Goal: Task Accomplishment & Management: Complete application form

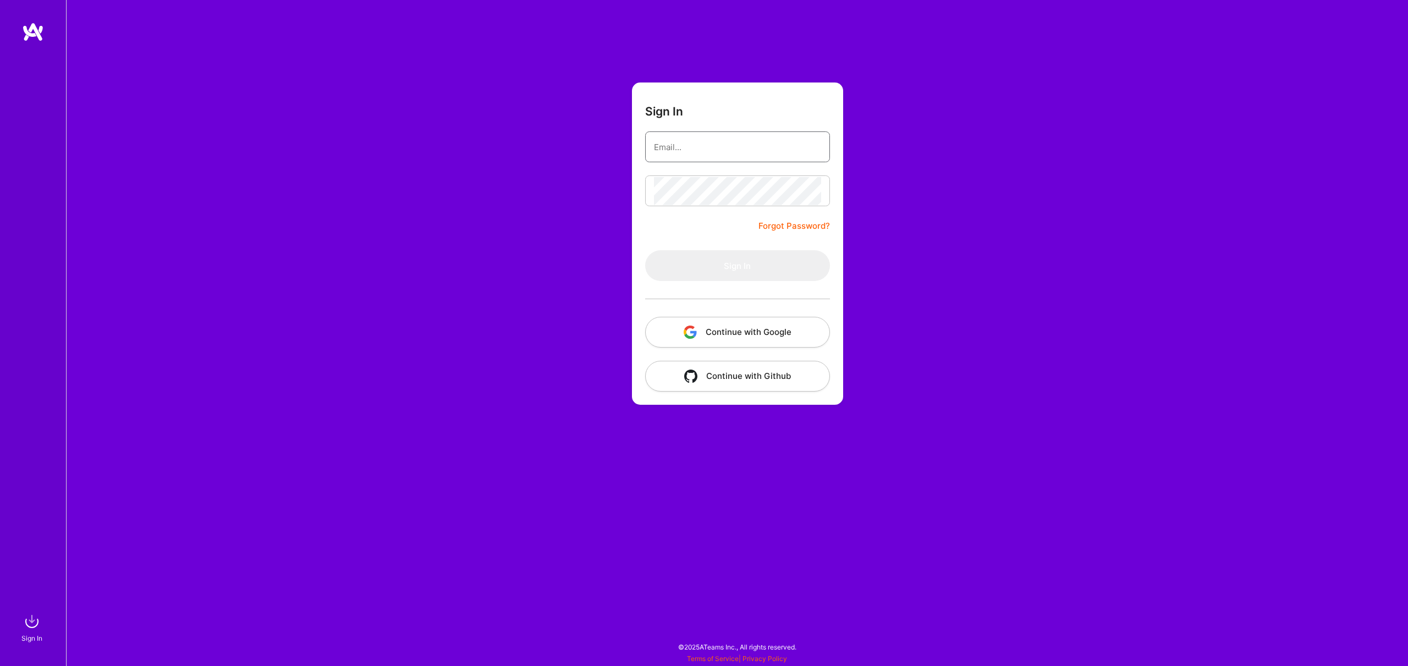
type input "[EMAIL_ADDRESS][DOMAIN_NAME]"
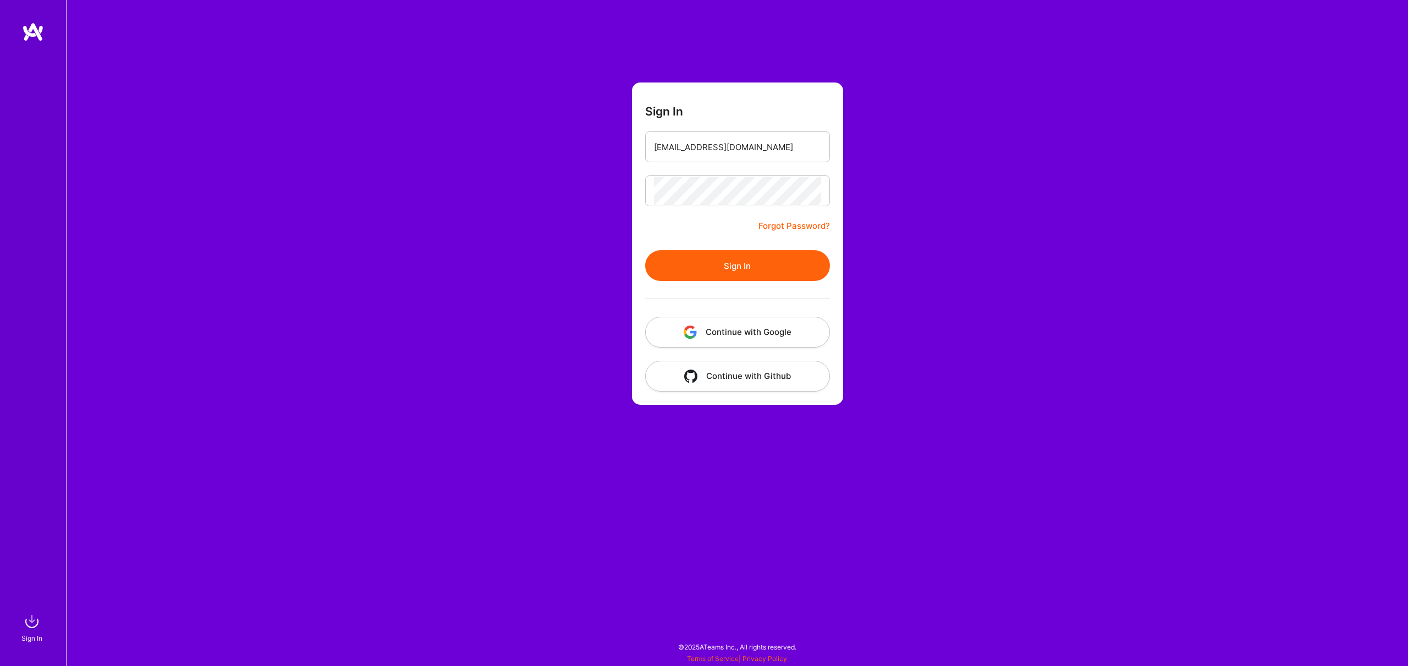
click at [739, 302] on div at bounding box center [737, 299] width 185 height 36
click at [734, 262] on button "Sign In" at bounding box center [737, 265] width 185 height 31
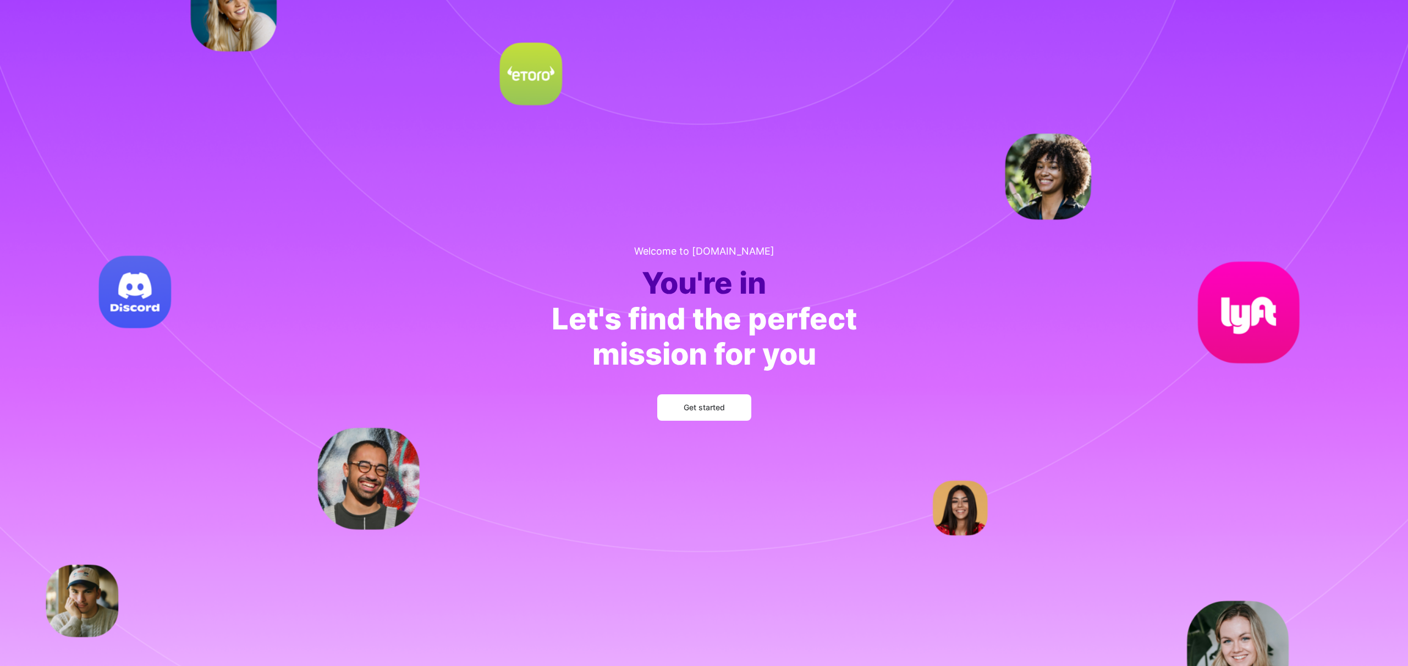
click at [694, 413] on button "Get started" at bounding box center [704, 407] width 94 height 26
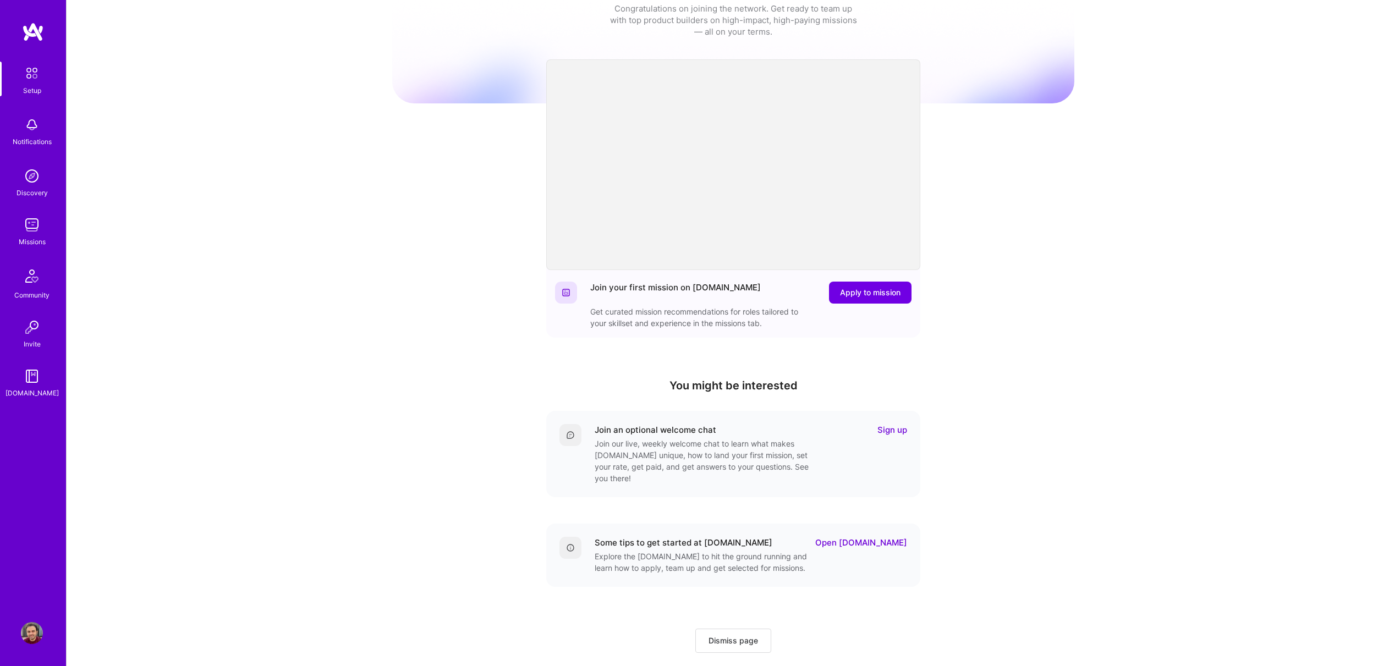
scroll to position [46, 0]
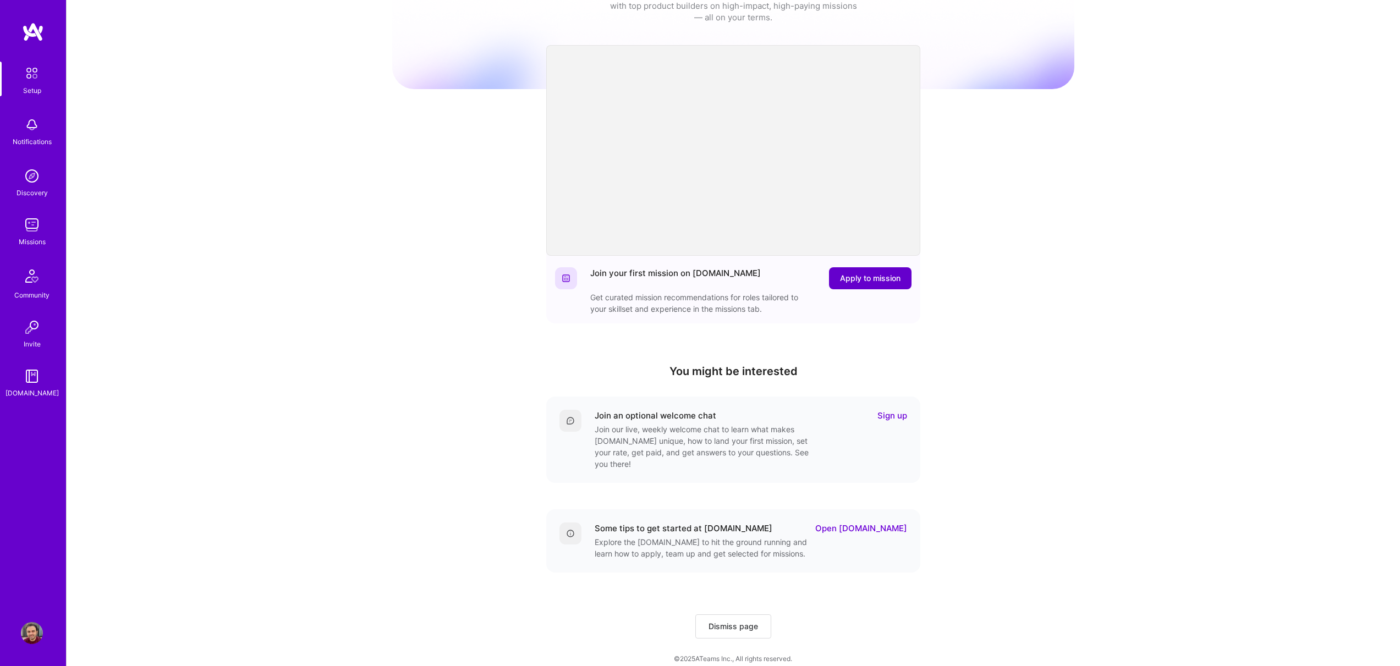
click at [857, 282] on span "Apply to mission" at bounding box center [870, 278] width 61 height 11
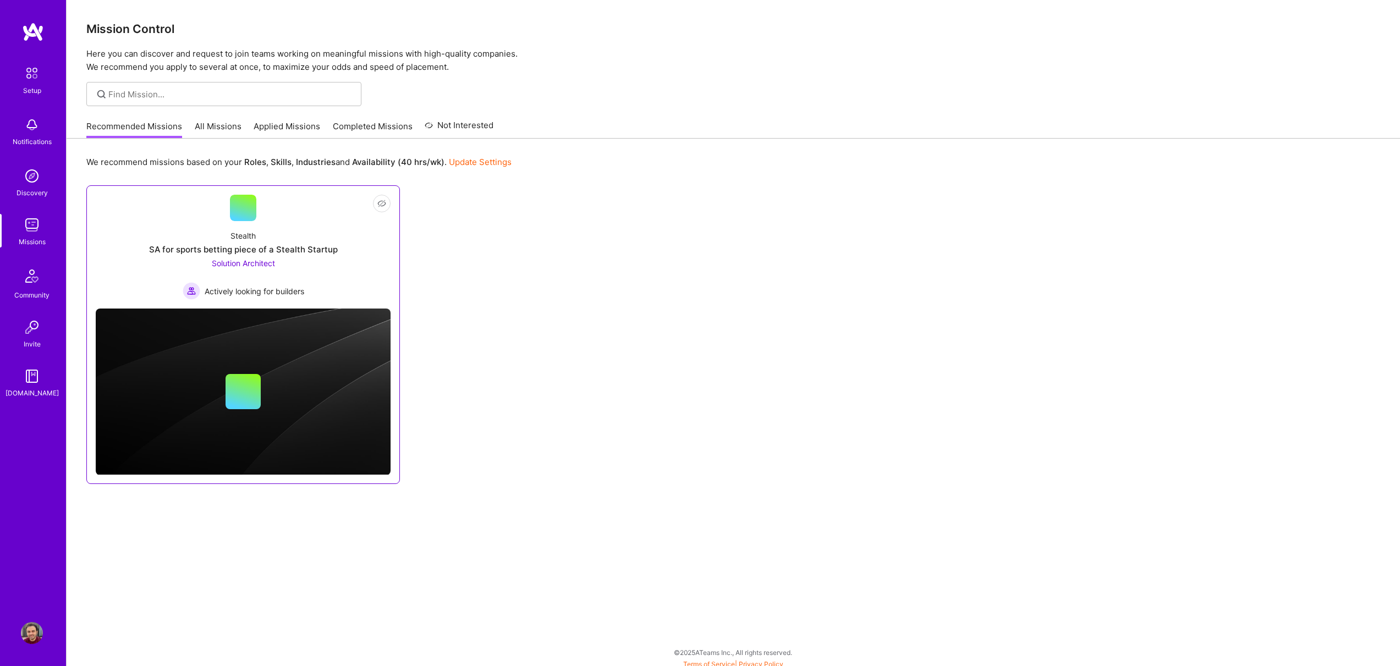
click at [326, 250] on div "SA for sports betting piece of a Stealth Startup" at bounding box center [243, 250] width 189 height 12
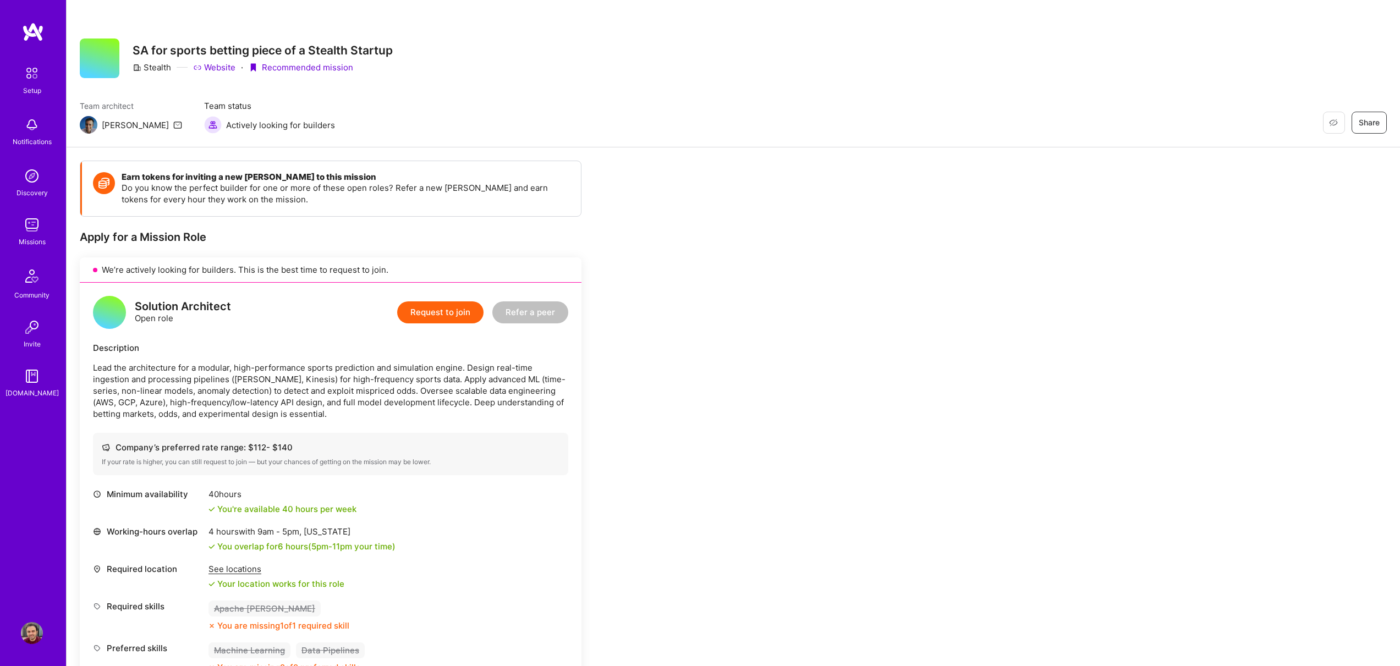
click at [26, 223] on img at bounding box center [32, 225] width 22 height 22
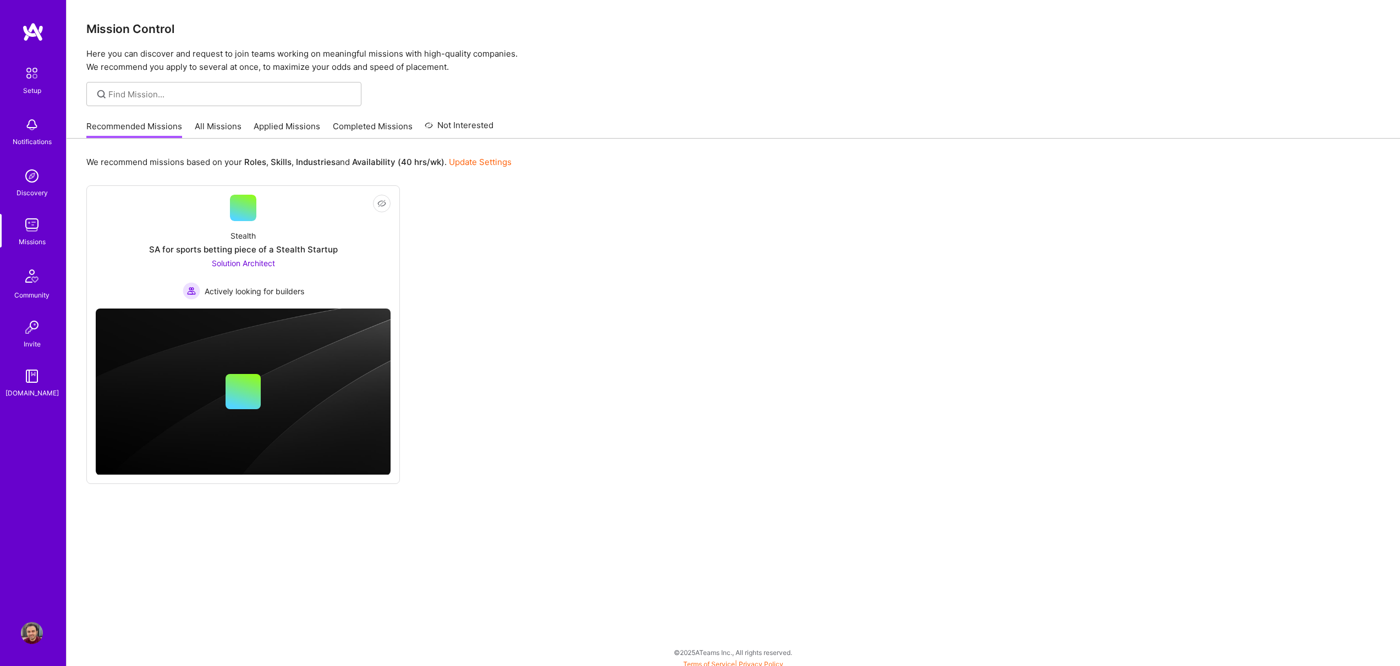
click at [211, 128] on link "All Missions" at bounding box center [218, 129] width 47 height 18
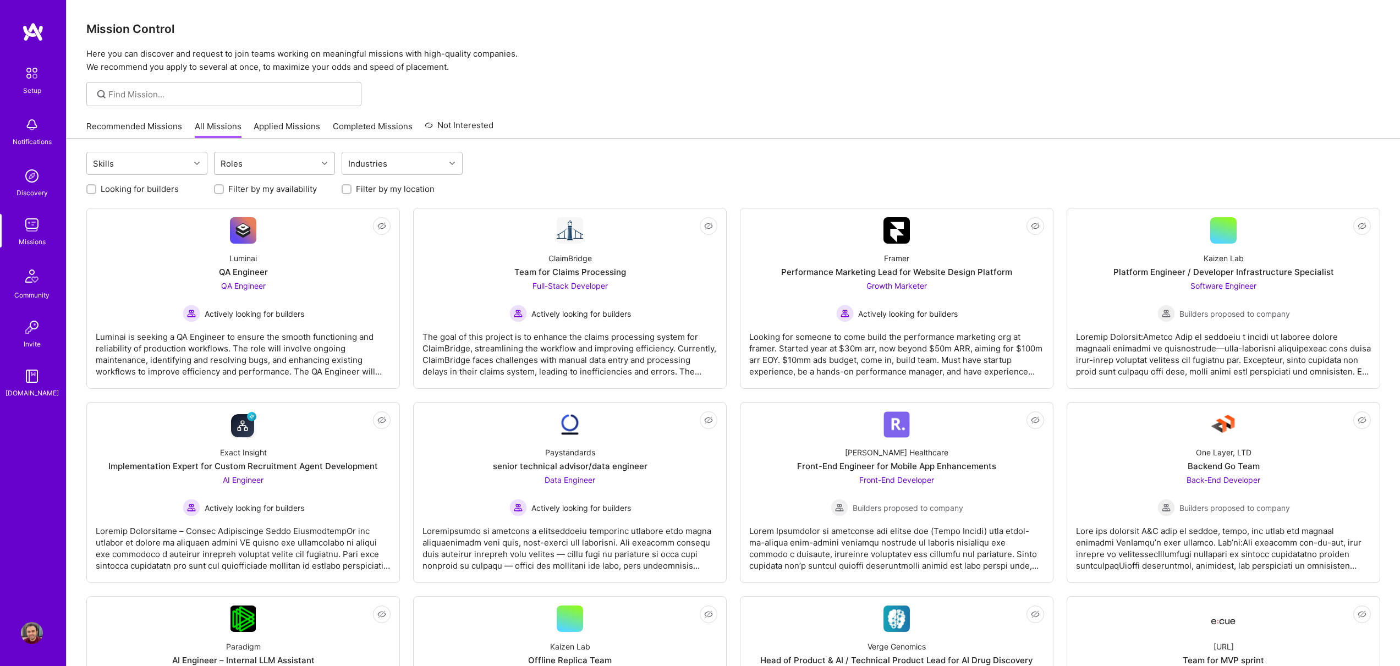
click at [262, 160] on div "Roles" at bounding box center [266, 163] width 103 height 22
click at [237, 255] on div "Product Manager" at bounding box center [274, 249] width 121 height 20
checkbox input "true"
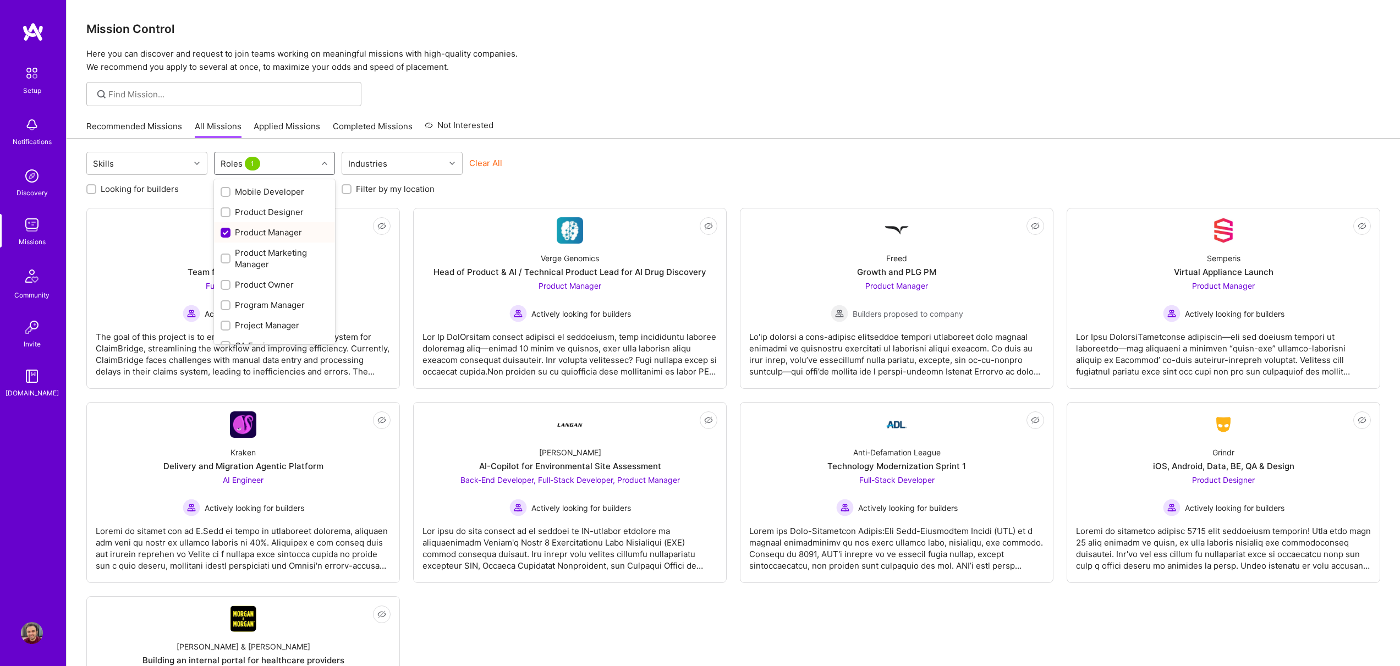
scroll to position [482, 0]
click at [254, 281] on div "Product Owner" at bounding box center [275, 282] width 108 height 12
checkbox input "true"
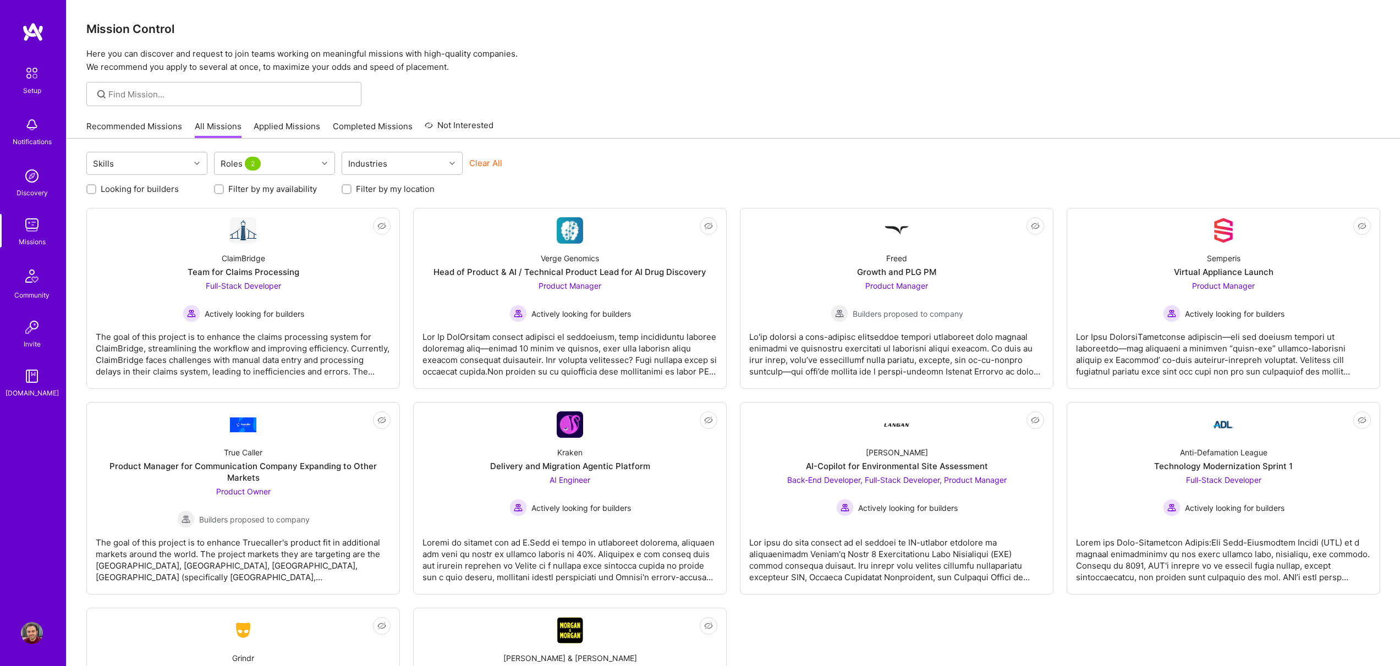
click at [598, 144] on div "Skills Roles 2 Industries Clear All Looking for builders Filter by my availabil…" at bounding box center [733, 477] width 1333 height 677
click at [151, 186] on label "Looking for builders" at bounding box center [140, 189] width 78 height 12
click at [96, 186] on input "Looking for builders" at bounding box center [93, 190] width 8 height 8
checkbox input "true"
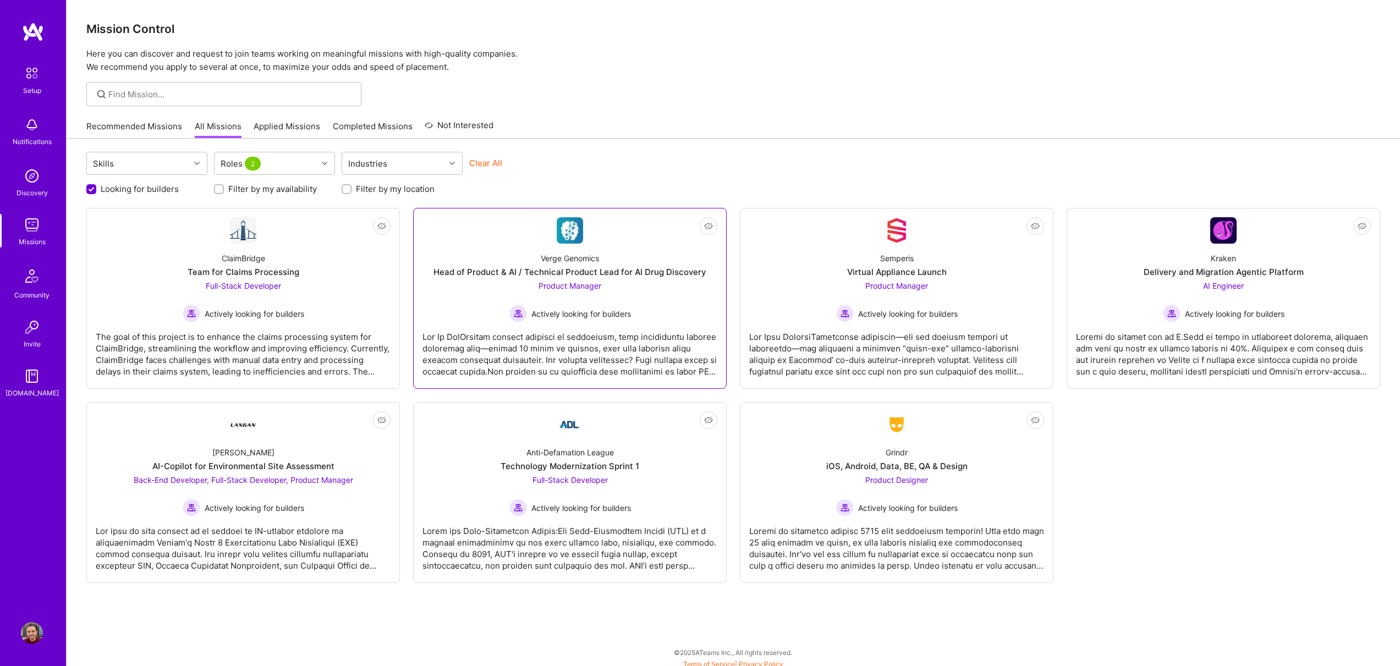
click at [649, 289] on div "Verge Genomics Head of Product & AI / Technical Product Lead for AI Drug Discov…" at bounding box center [569, 283] width 295 height 79
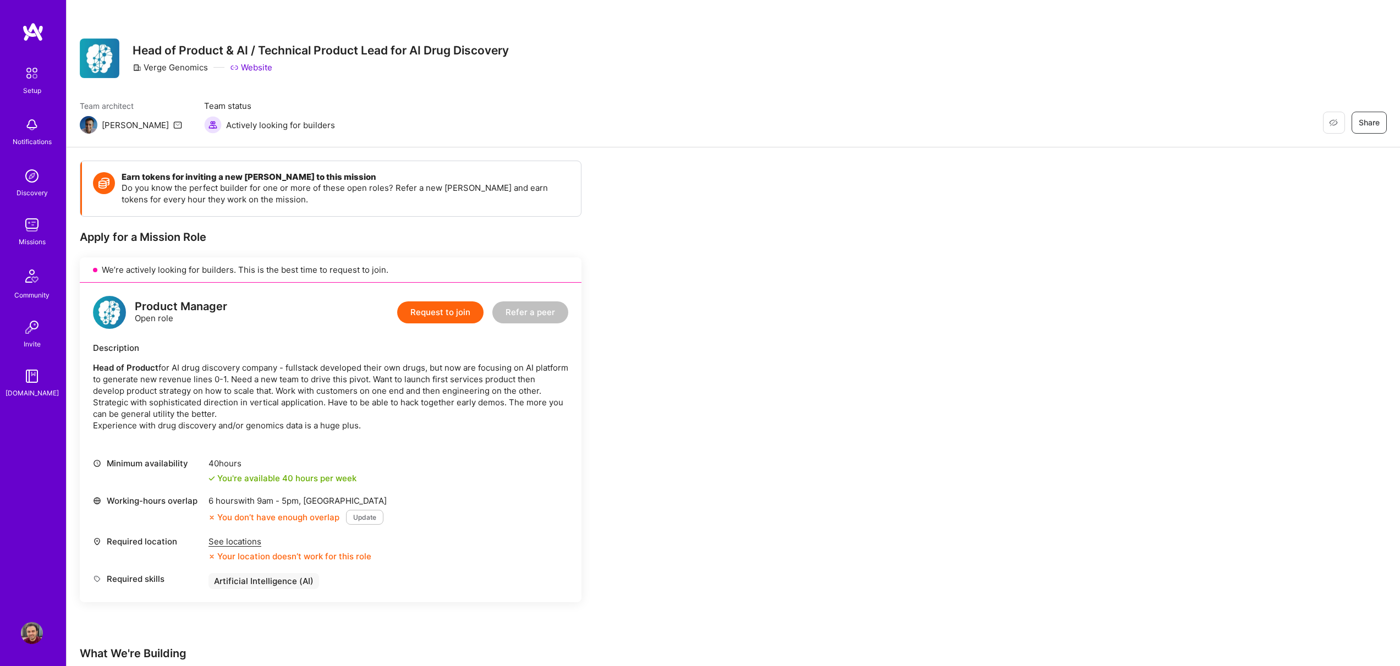
scroll to position [114, 0]
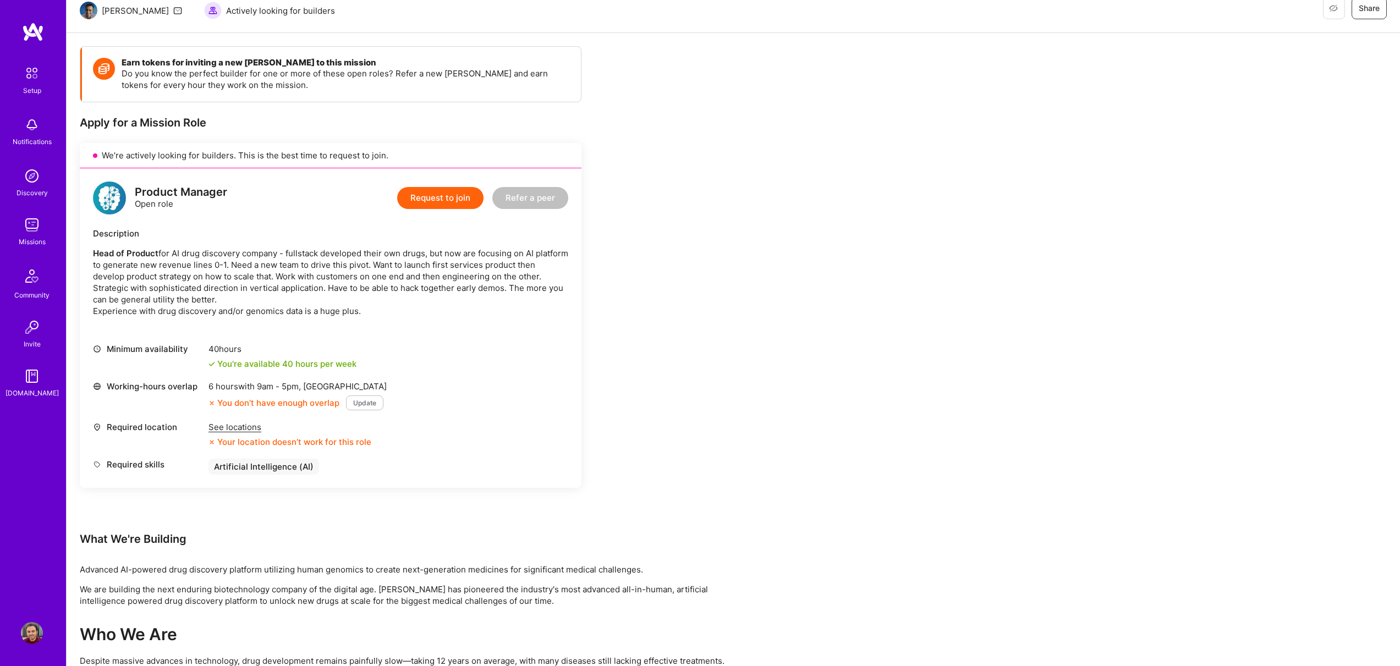
click at [250, 429] on div "See locations" at bounding box center [289, 427] width 163 height 12
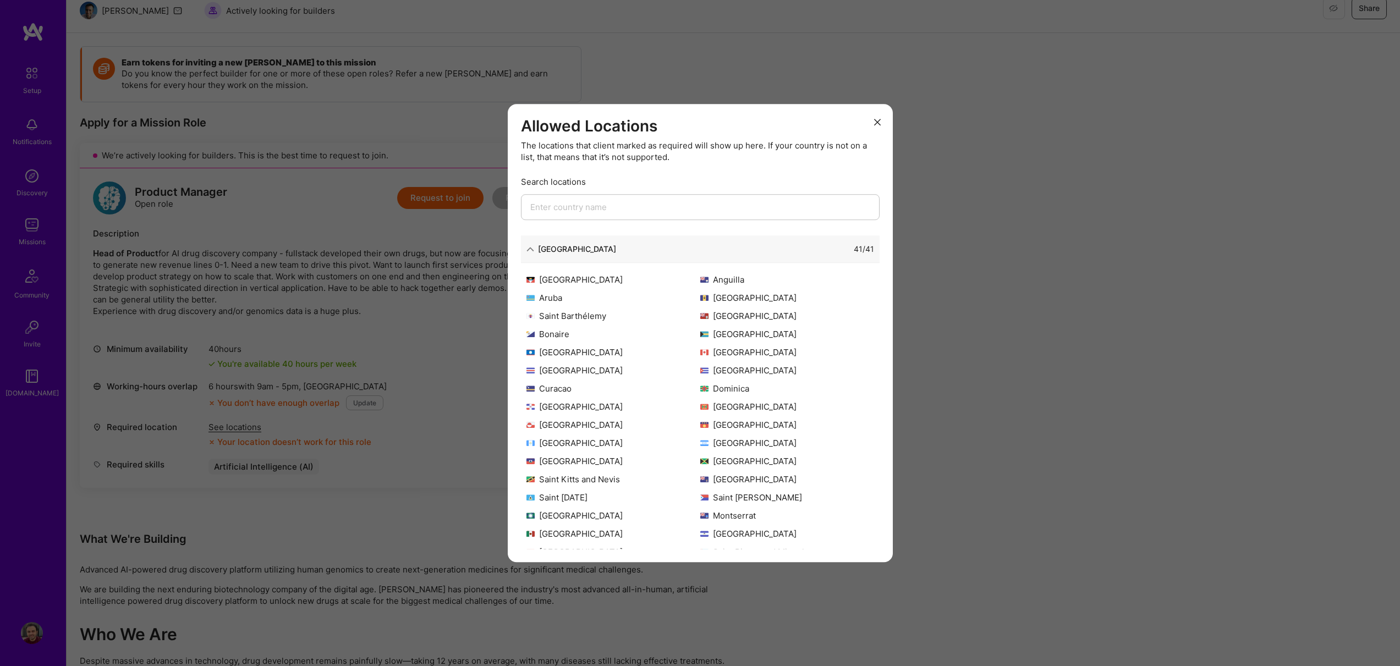
click at [356, 431] on div "Allowed Locations The locations that client marked as required will show up her…" at bounding box center [700, 333] width 1400 height 666
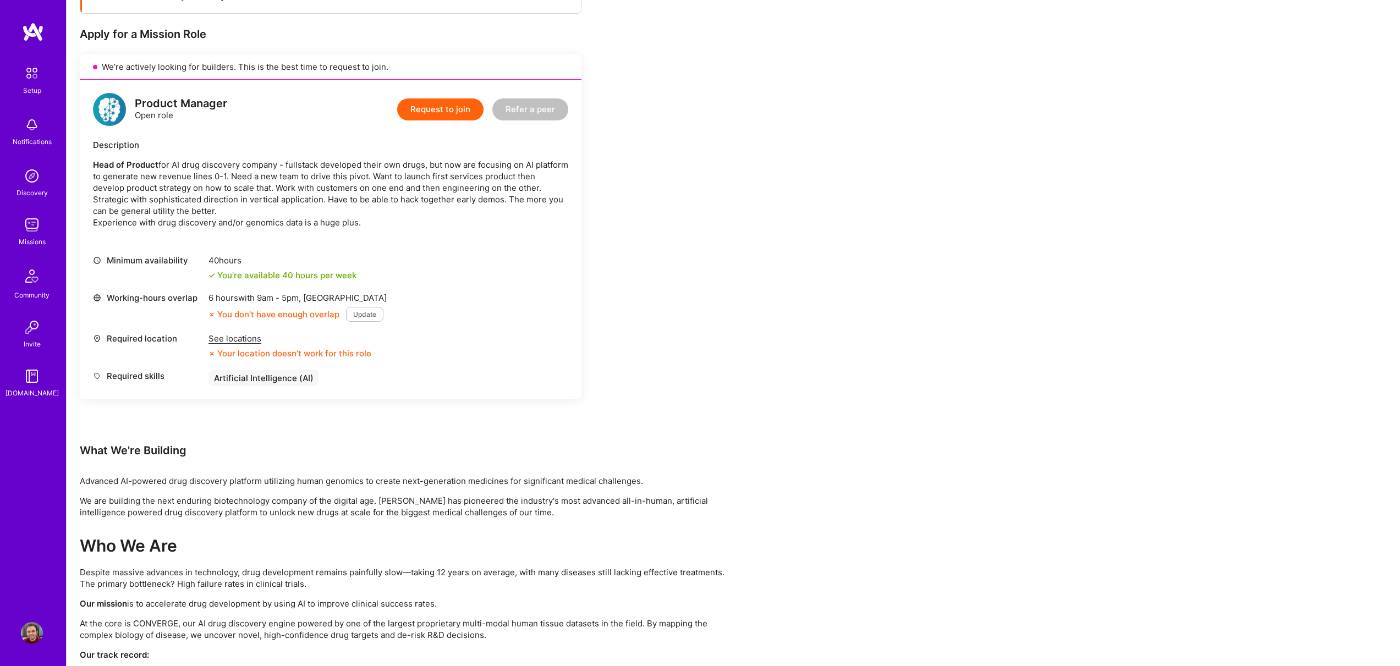
scroll to position [0, 0]
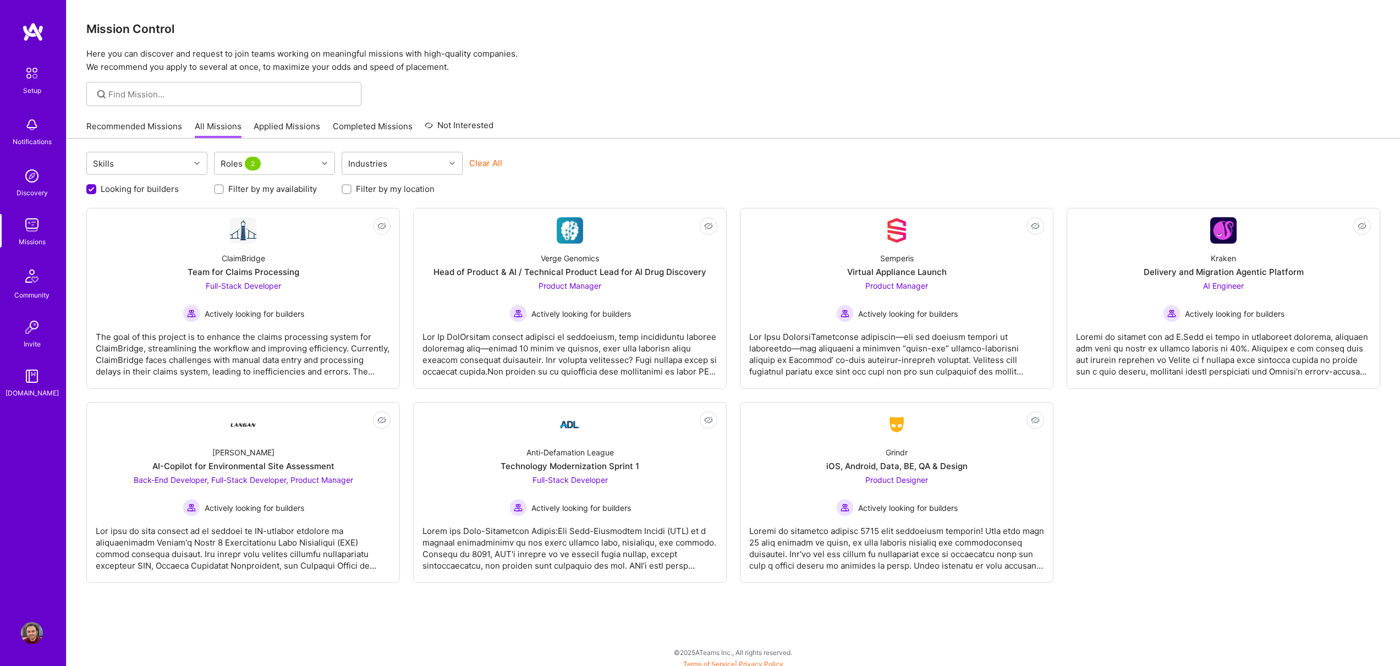
click at [386, 124] on link "Completed Missions" at bounding box center [373, 129] width 80 height 18
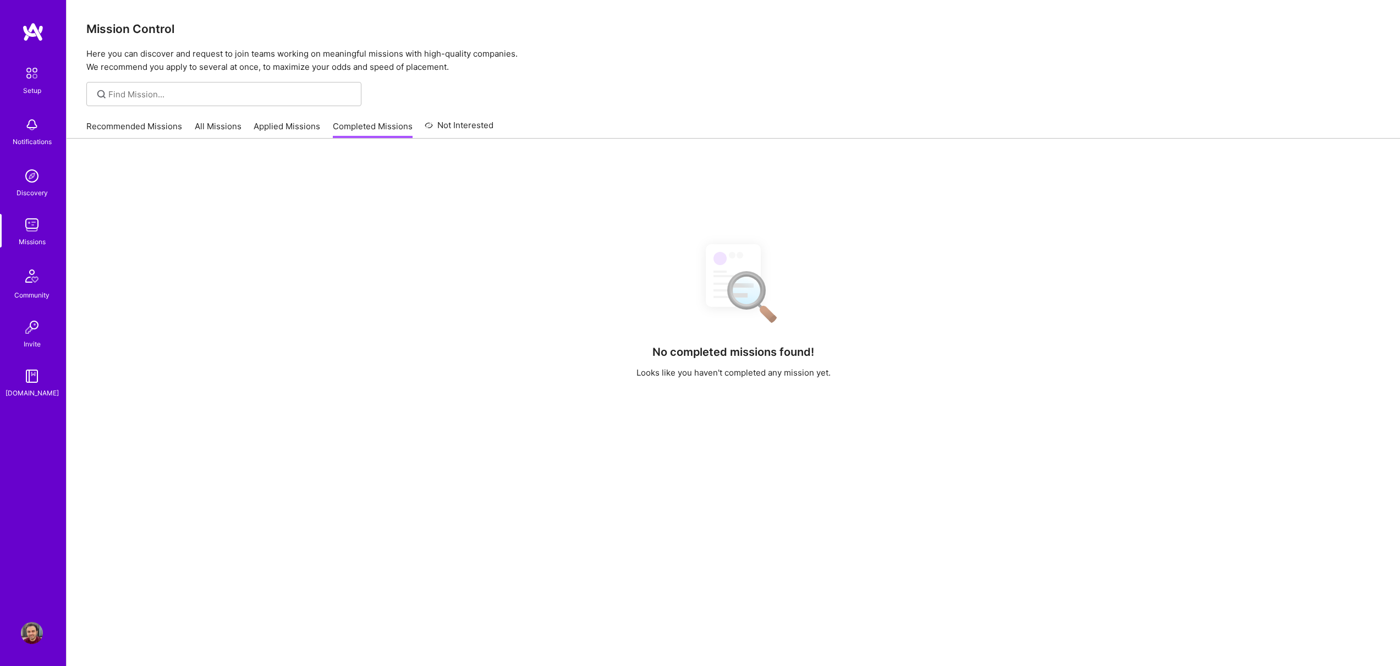
click at [288, 130] on link "Applied Missions" at bounding box center [287, 129] width 67 height 18
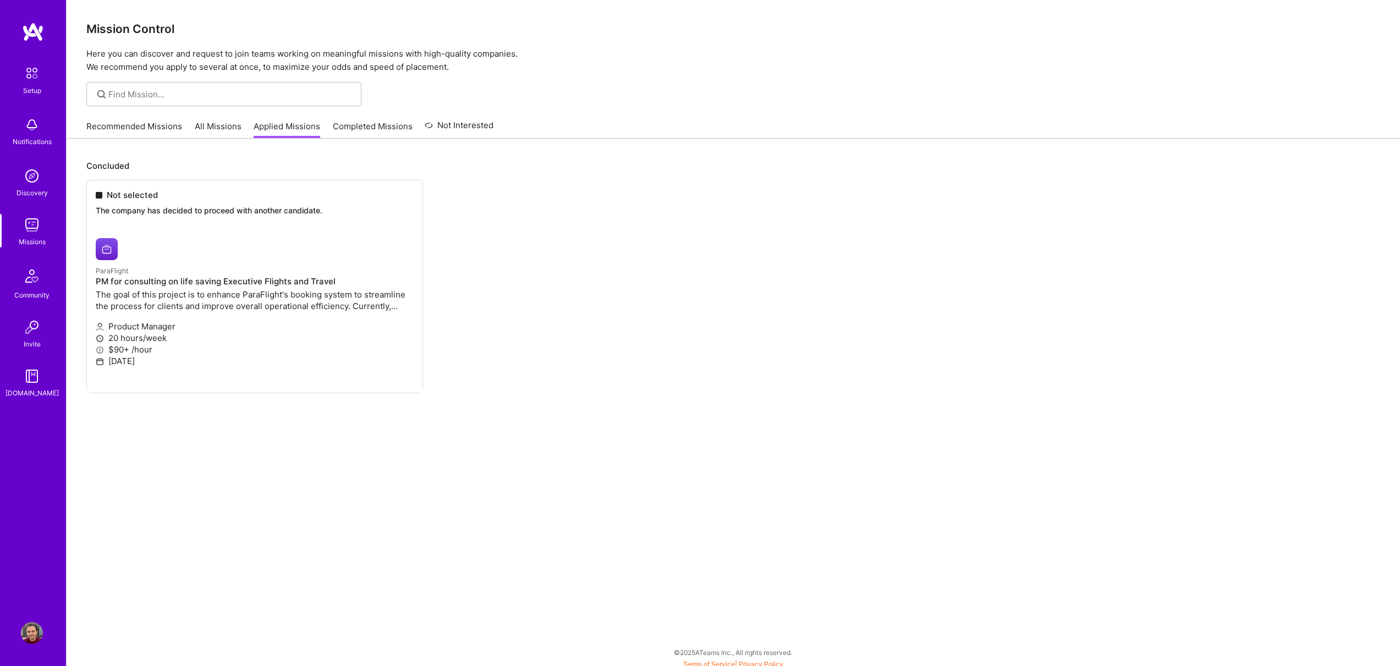
click at [248, 269] on ul "Not selected The company has decided to proceed with another candidate. ParaFli…" at bounding box center [733, 303] width 1294 height 246
click at [229, 130] on link "All Missions" at bounding box center [218, 129] width 47 height 18
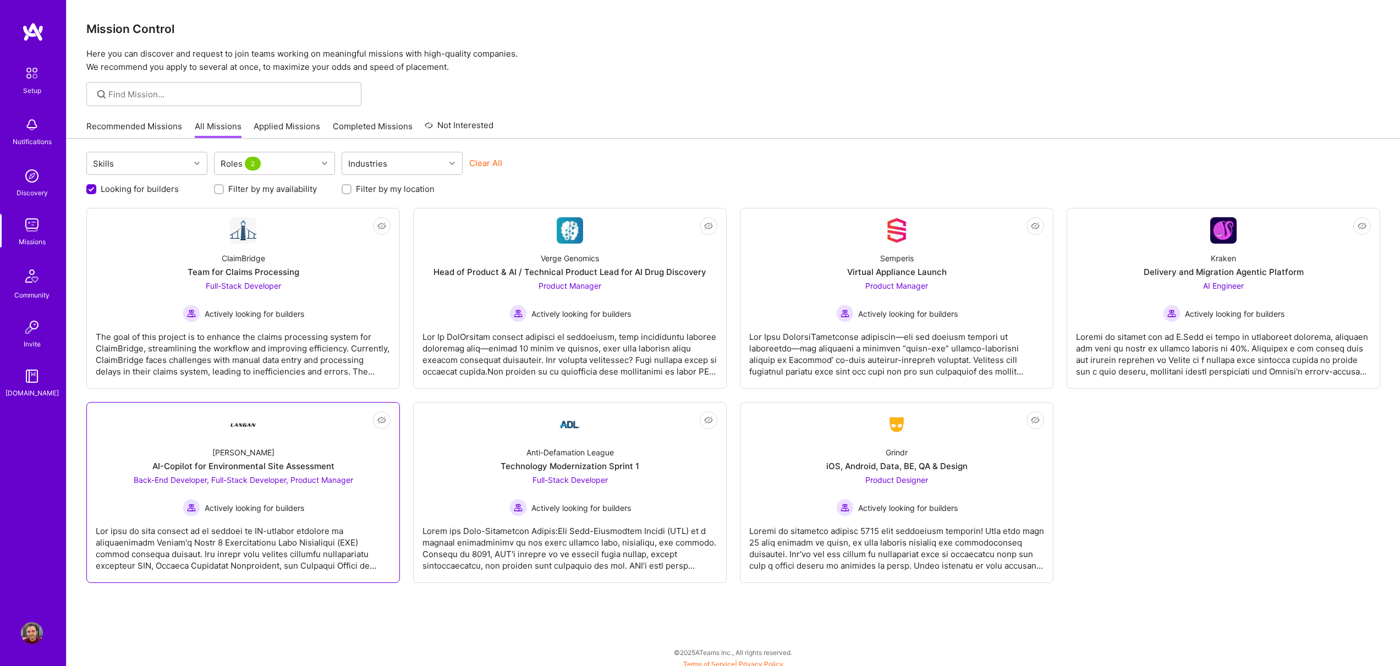
click at [326, 436] on link "Not Interested [PERSON_NAME]-Copilot for Environmental Site Assessment Back-End…" at bounding box center [243, 492] width 295 height 162
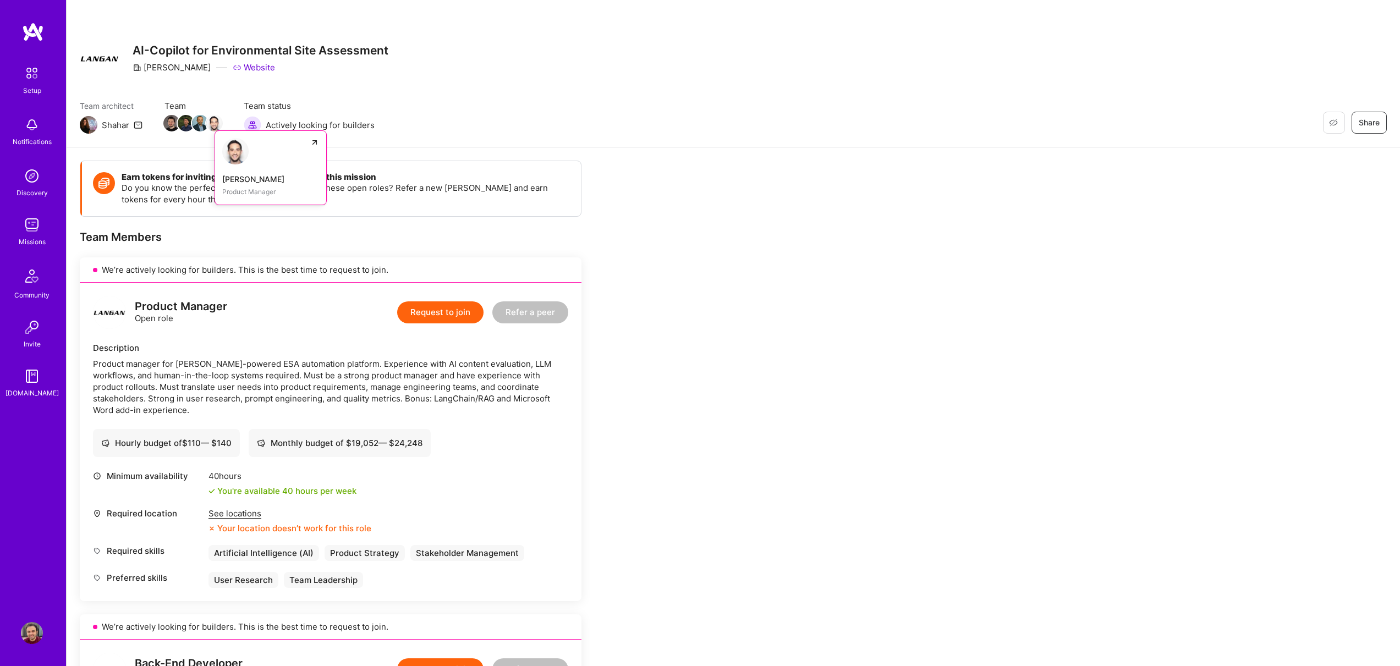
click at [244, 174] on div "[PERSON_NAME]" at bounding box center [270, 179] width 97 height 12
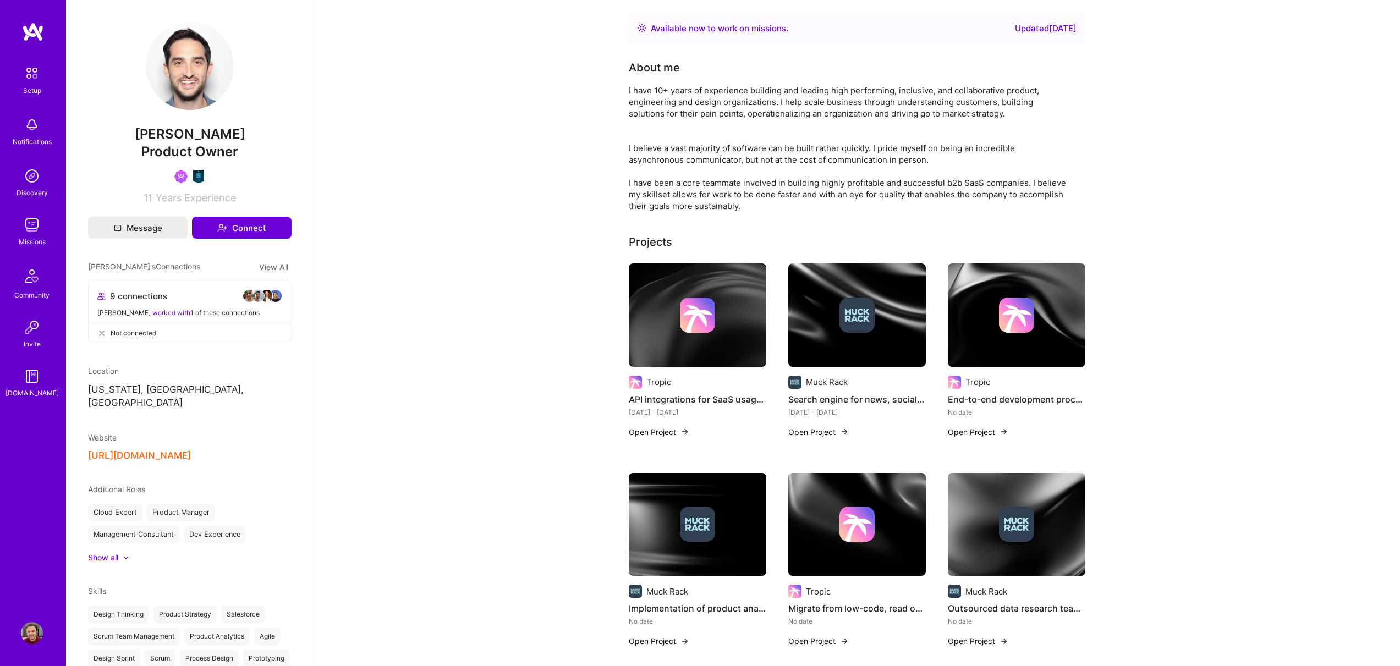
click at [691, 329] on img at bounding box center [697, 315] width 35 height 35
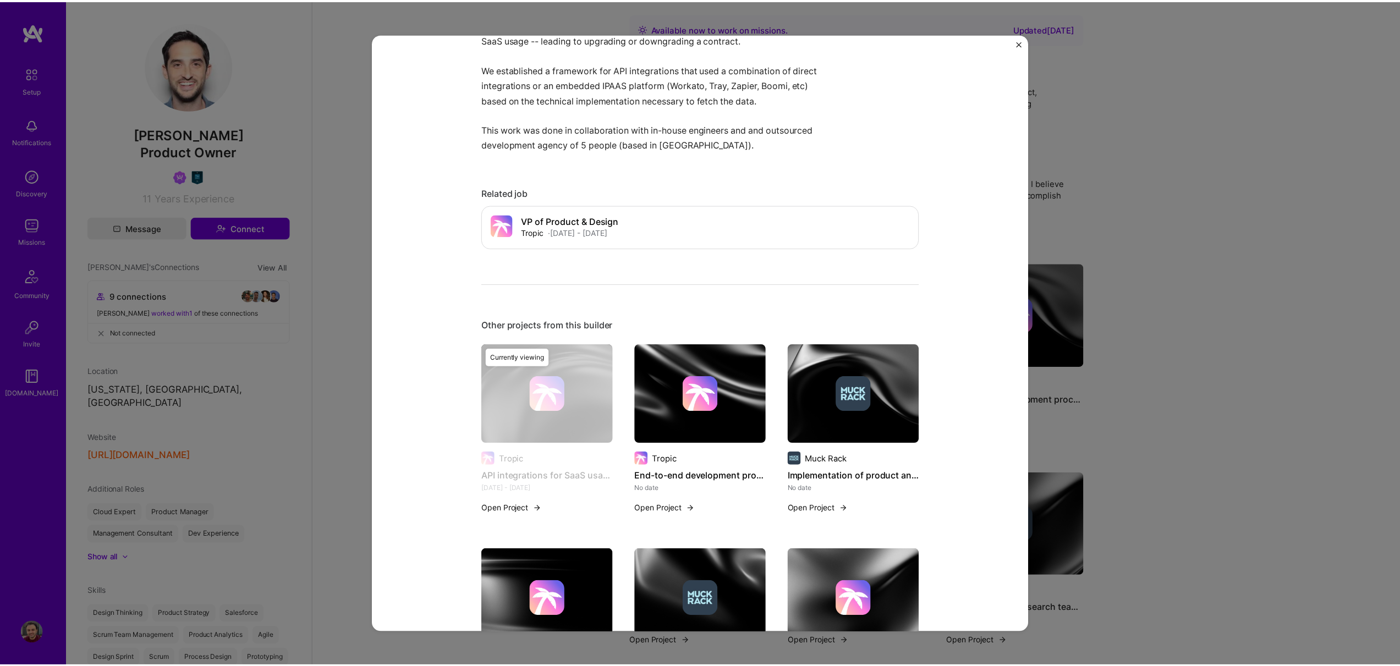
scroll to position [290, 0]
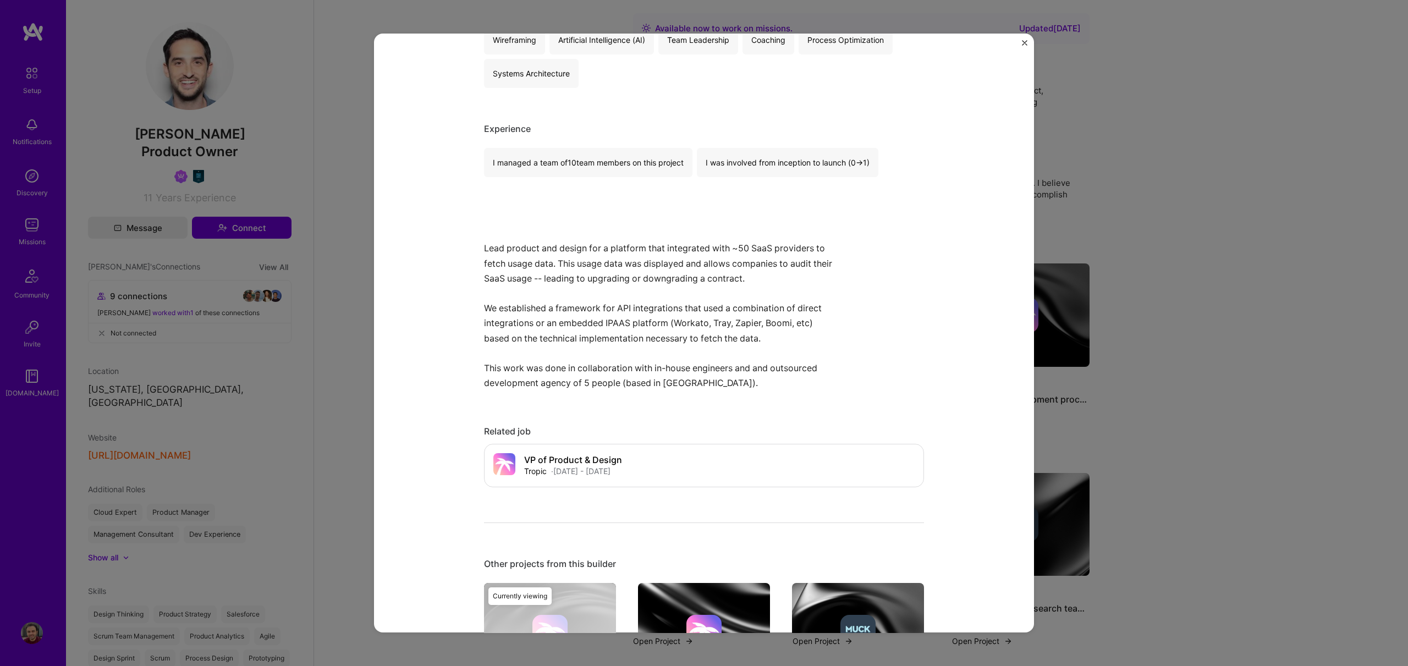
click at [352, 327] on div "API integrations for SaaS usage detection Tropic SaaS Role Product Owner [DATE]…" at bounding box center [704, 333] width 1408 height 666
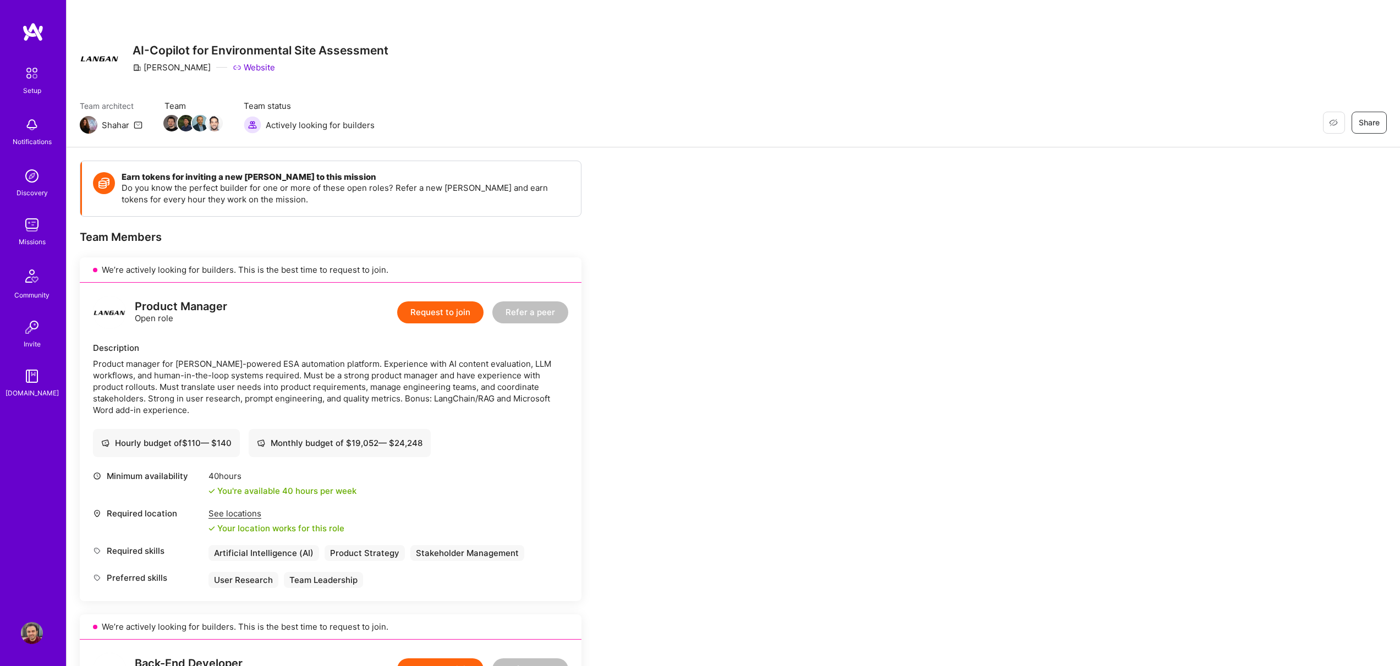
click at [32, 640] on img at bounding box center [32, 633] width 22 height 22
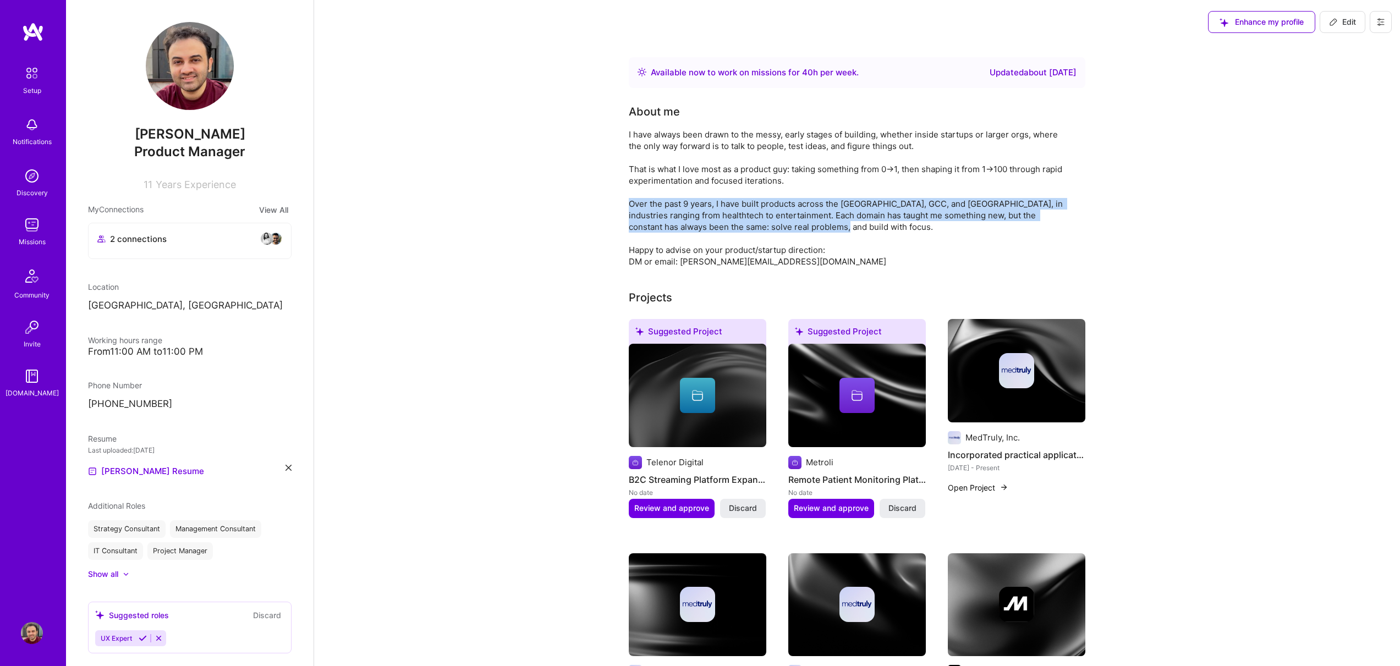
drag, startPoint x: 824, startPoint y: 228, endPoint x: 614, endPoint y: 201, distance: 211.3
copy div "Over the past 9 years, I have built products across the [GEOGRAPHIC_DATA], GCC,…"
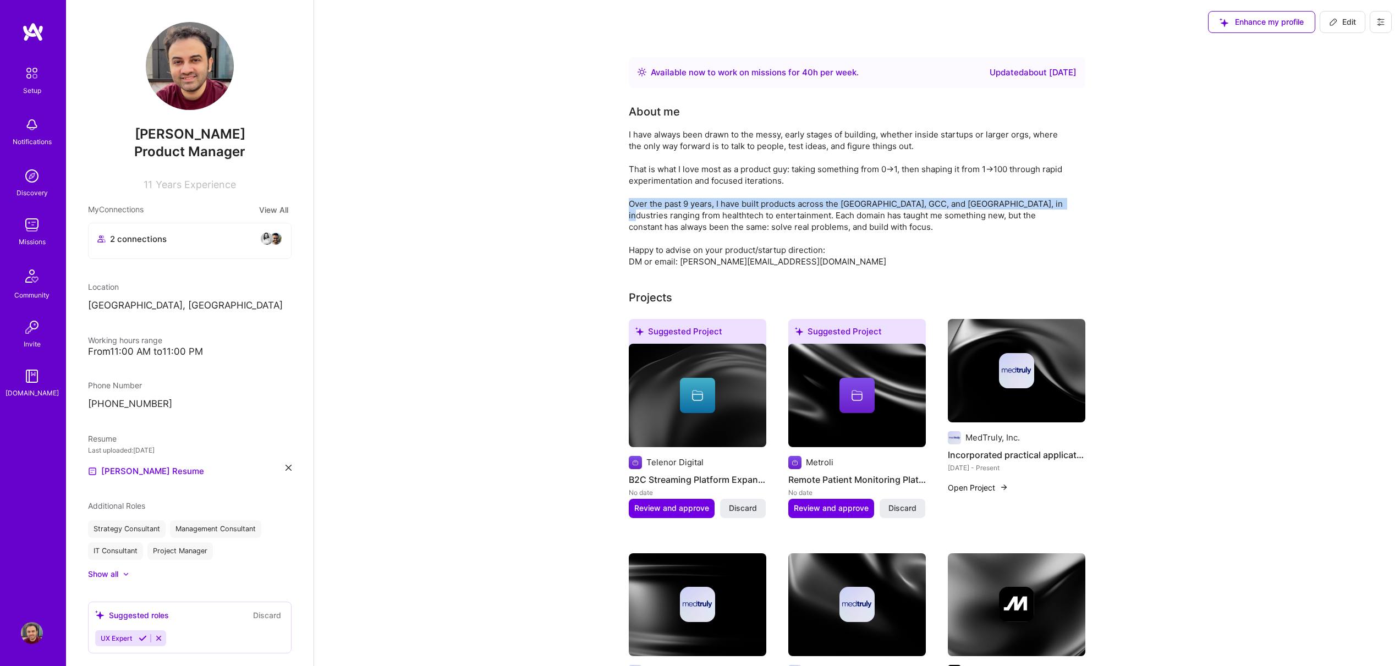
drag, startPoint x: 535, startPoint y: 209, endPoint x: 518, endPoint y: 200, distance: 19.7
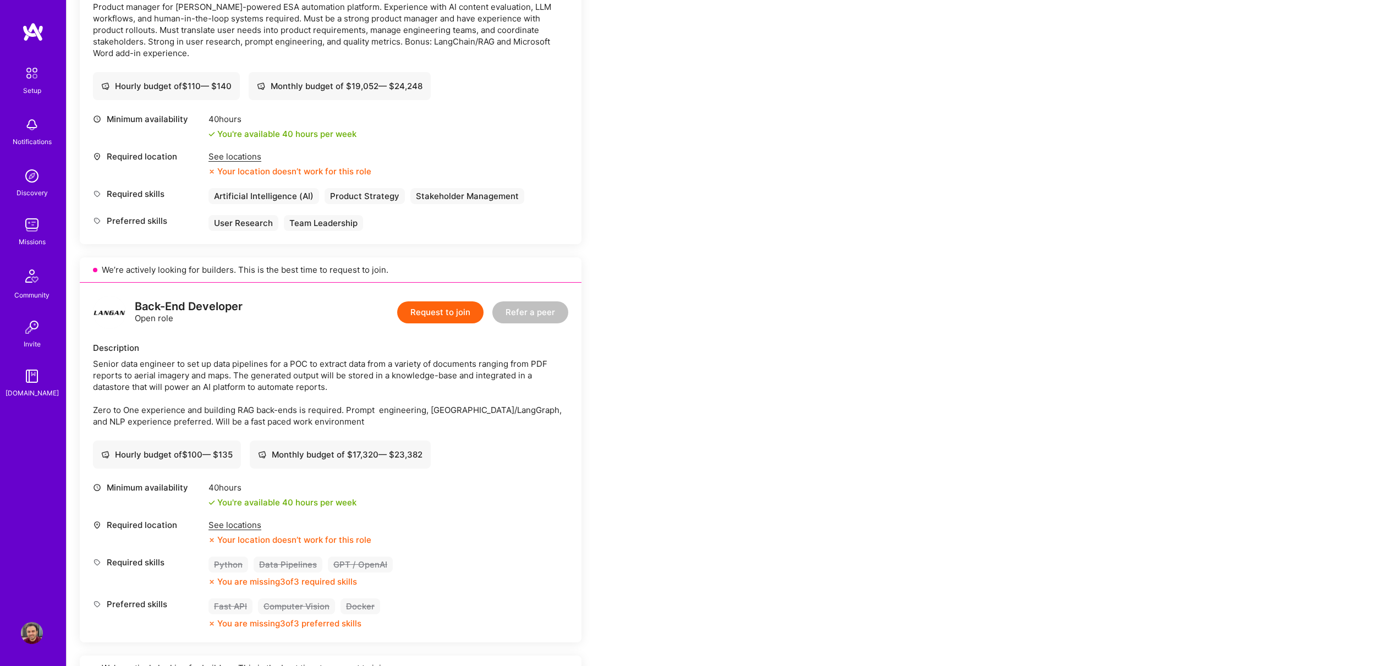
scroll to position [207, 0]
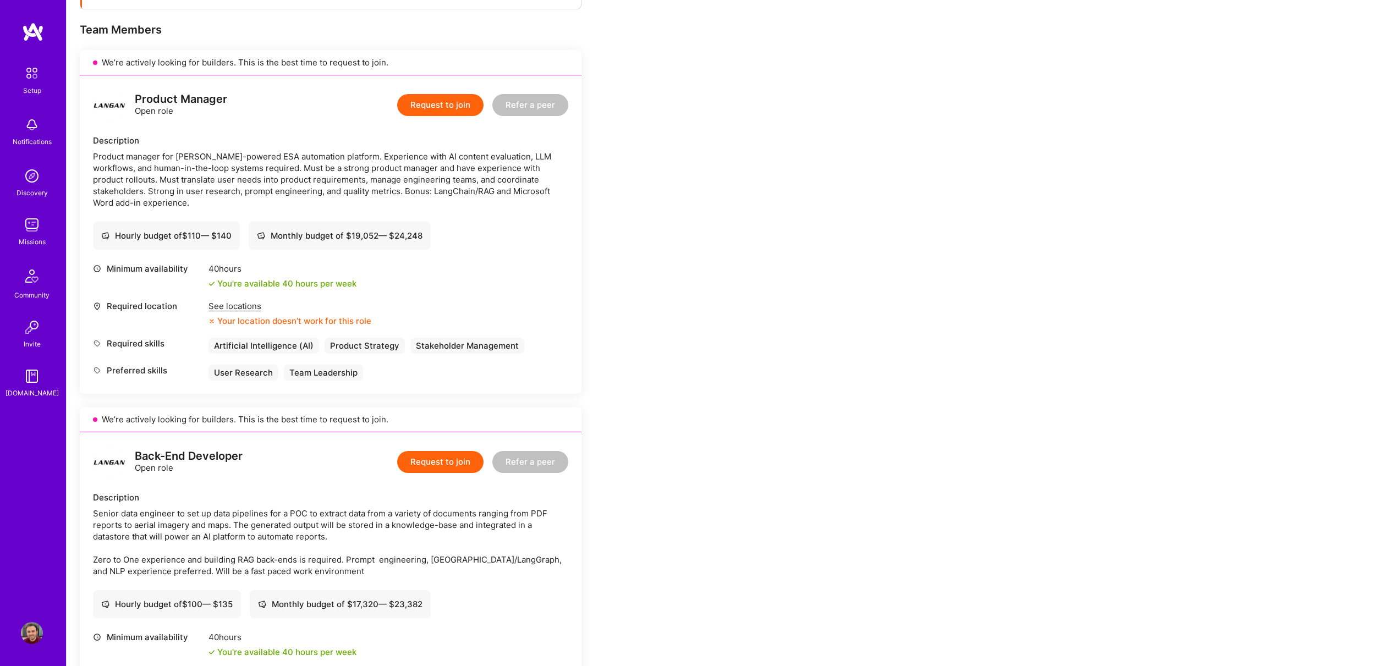
click at [355, 167] on div "Product manager for [PERSON_NAME]-powered ESA automation platform. Experience w…" at bounding box center [330, 180] width 475 height 58
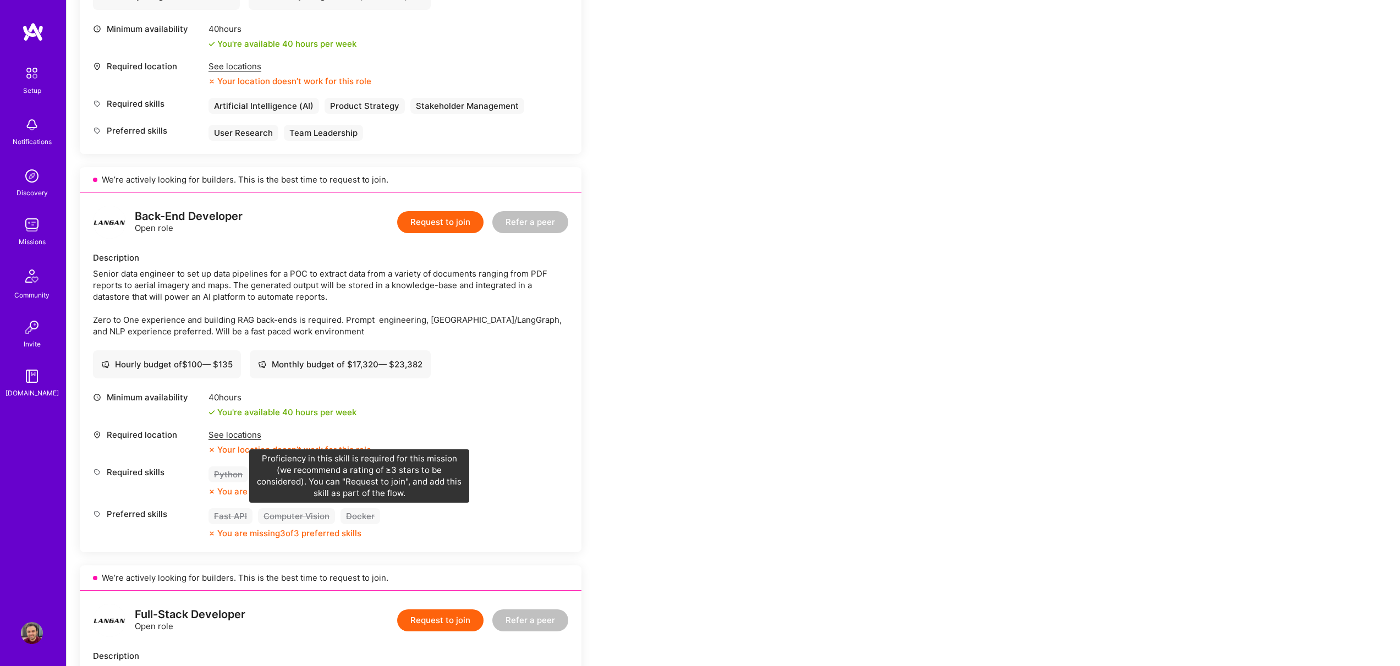
scroll to position [0, 0]
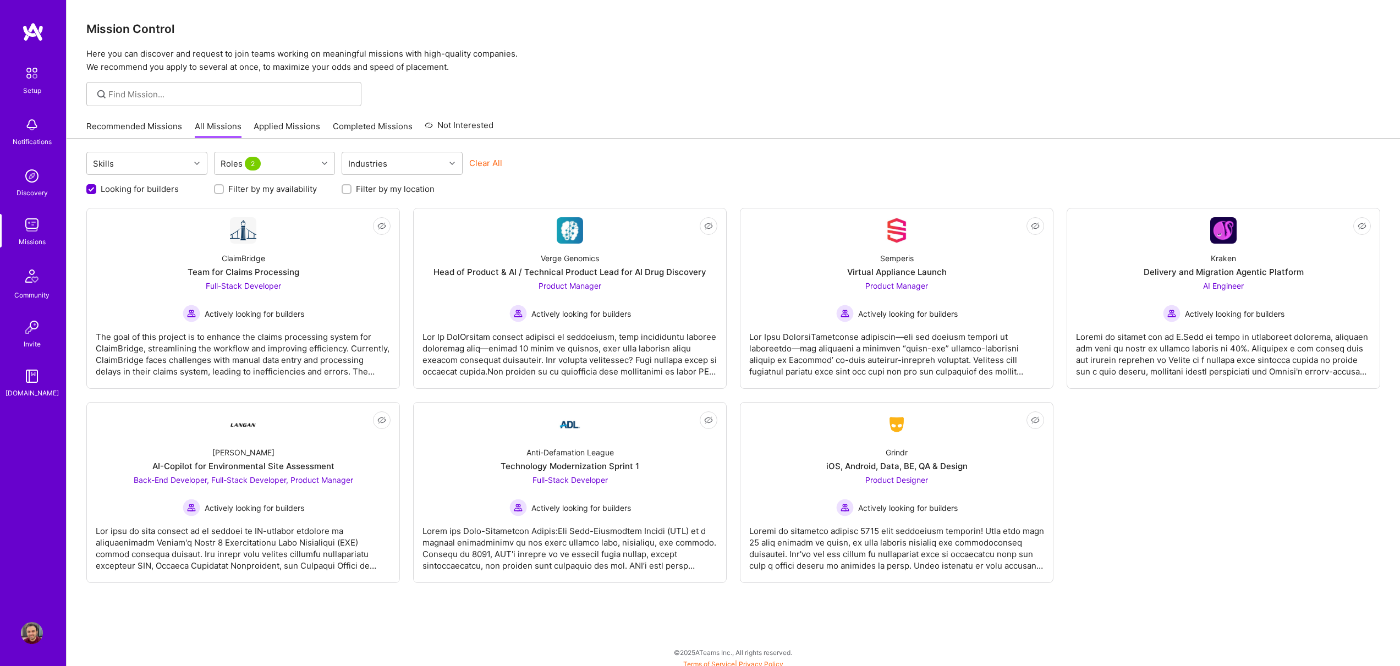
click at [623, 146] on div "Skills Roles 2 Industries Clear All Looking for builders Filter by my availabil…" at bounding box center [733, 405] width 1333 height 533
click at [337, 459] on div "[PERSON_NAME]-Copilot for Environmental Site Assessment Back-End Developer, Ful…" at bounding box center [243, 477] width 295 height 79
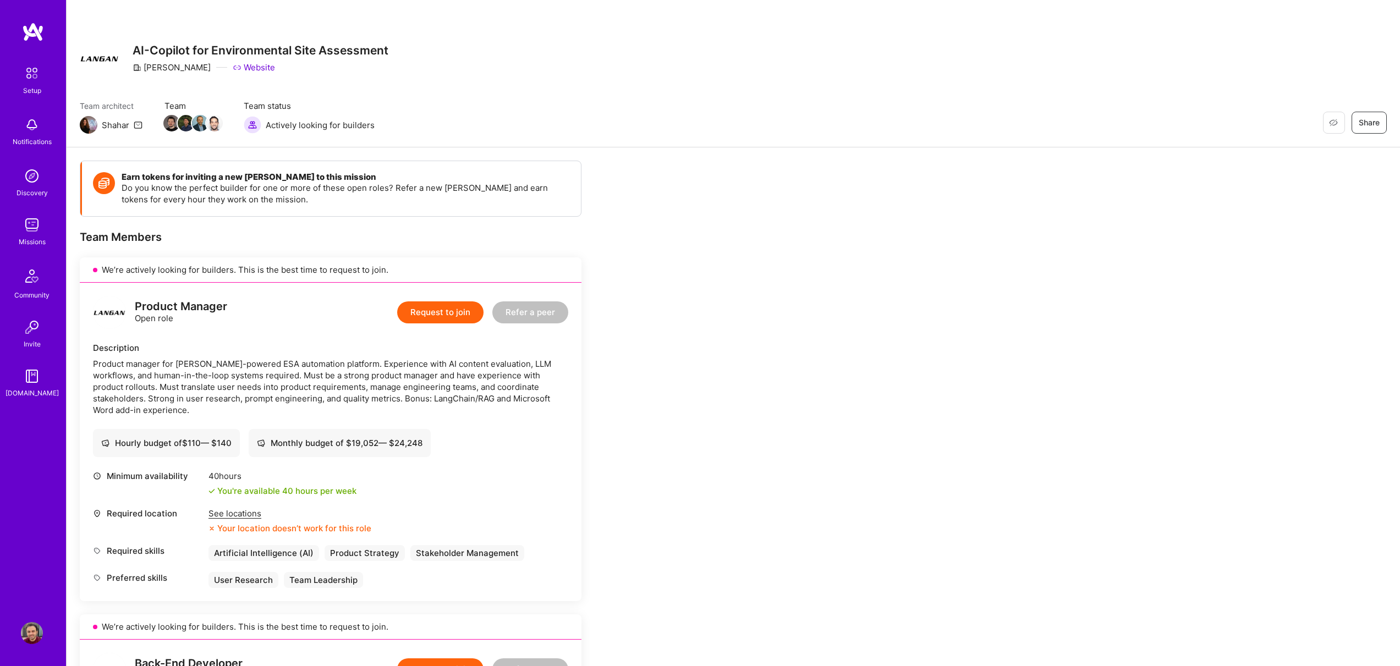
click at [425, 399] on div "Product manager for [PERSON_NAME]-powered ESA automation platform. Experience w…" at bounding box center [330, 387] width 475 height 58
click at [441, 317] on button "Request to join" at bounding box center [440, 312] width 86 height 22
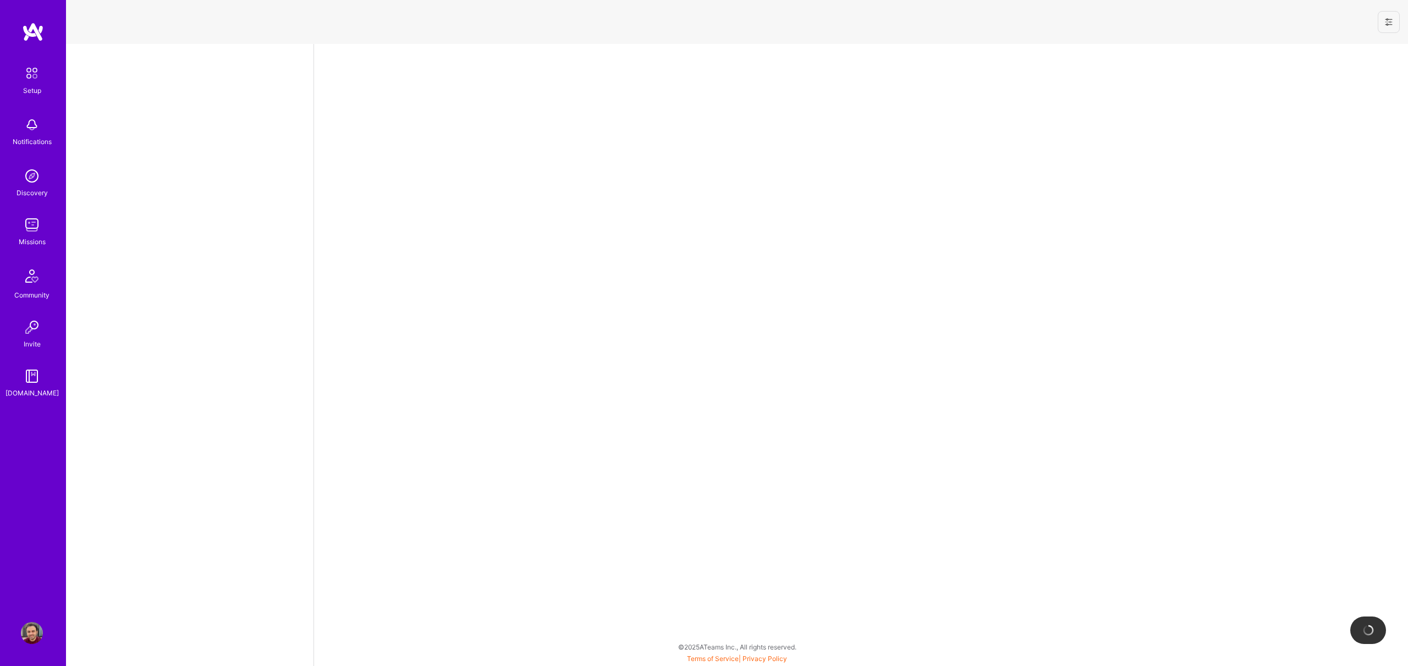
select select "AE"
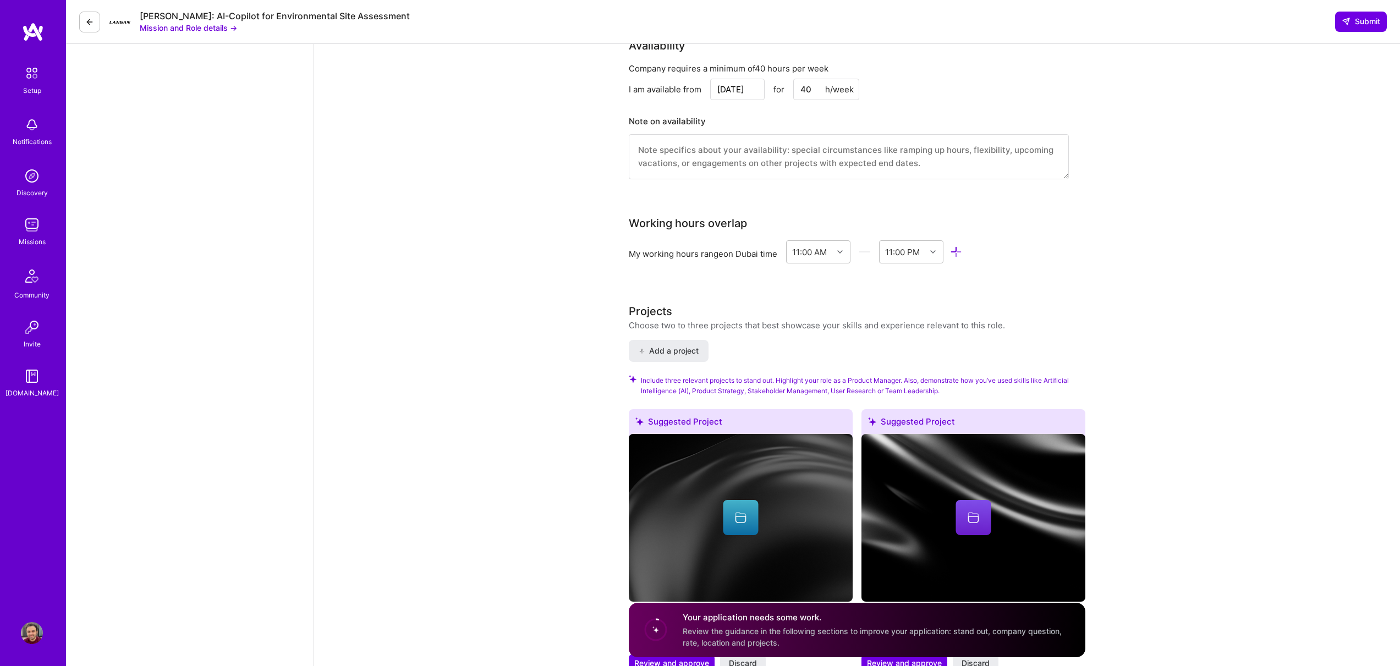
scroll to position [1148, 0]
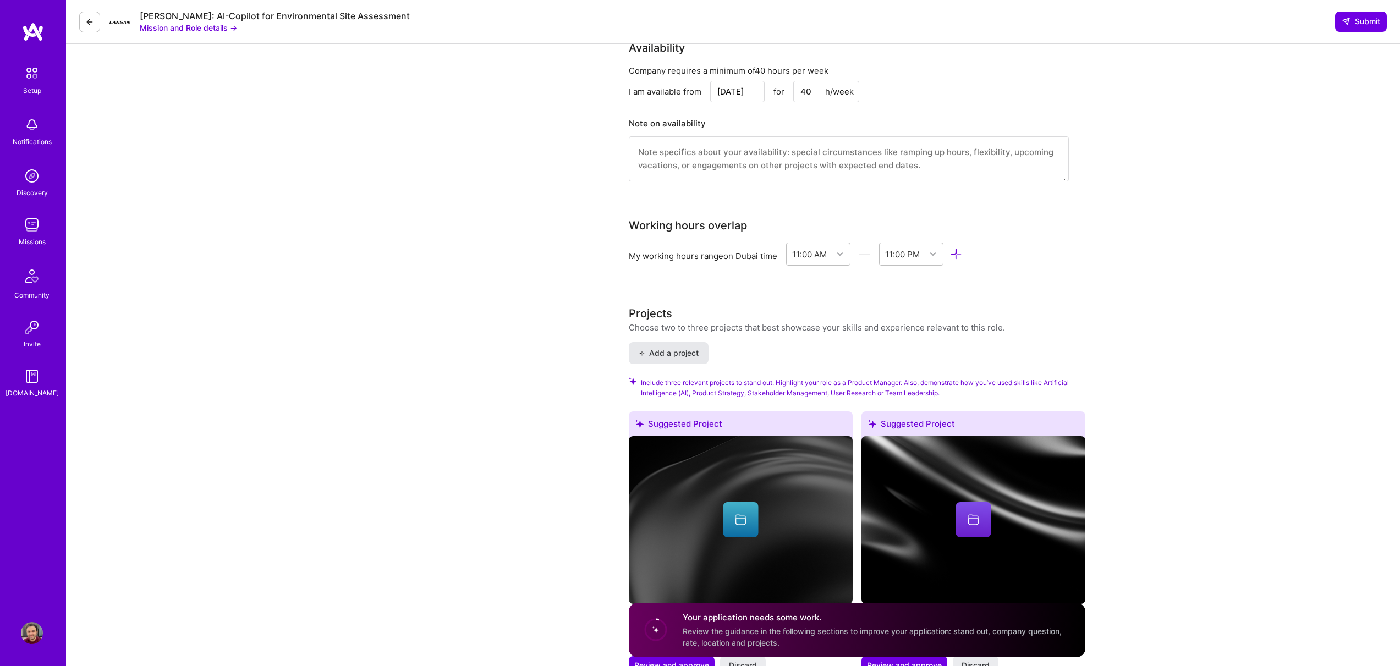
click at [658, 348] on span "Add a project" at bounding box center [669, 353] width 60 height 11
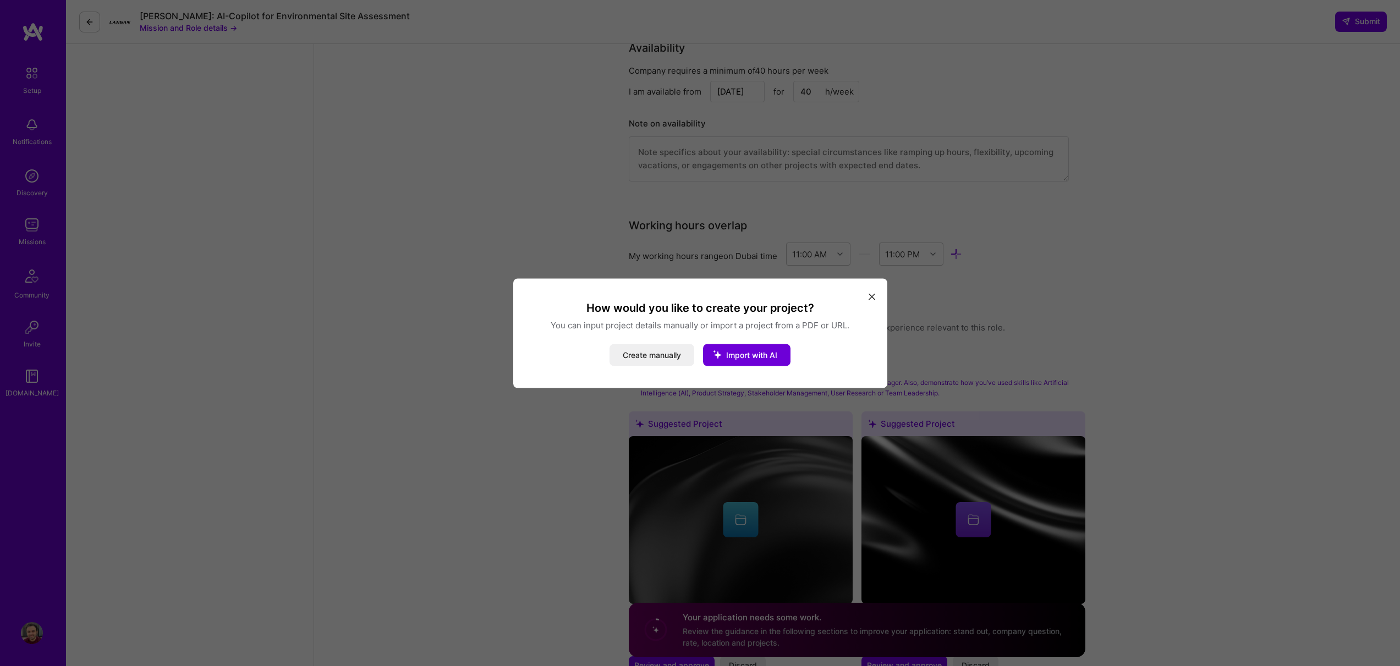
click at [873, 295] on icon "modal" at bounding box center [871, 297] width 7 height 7
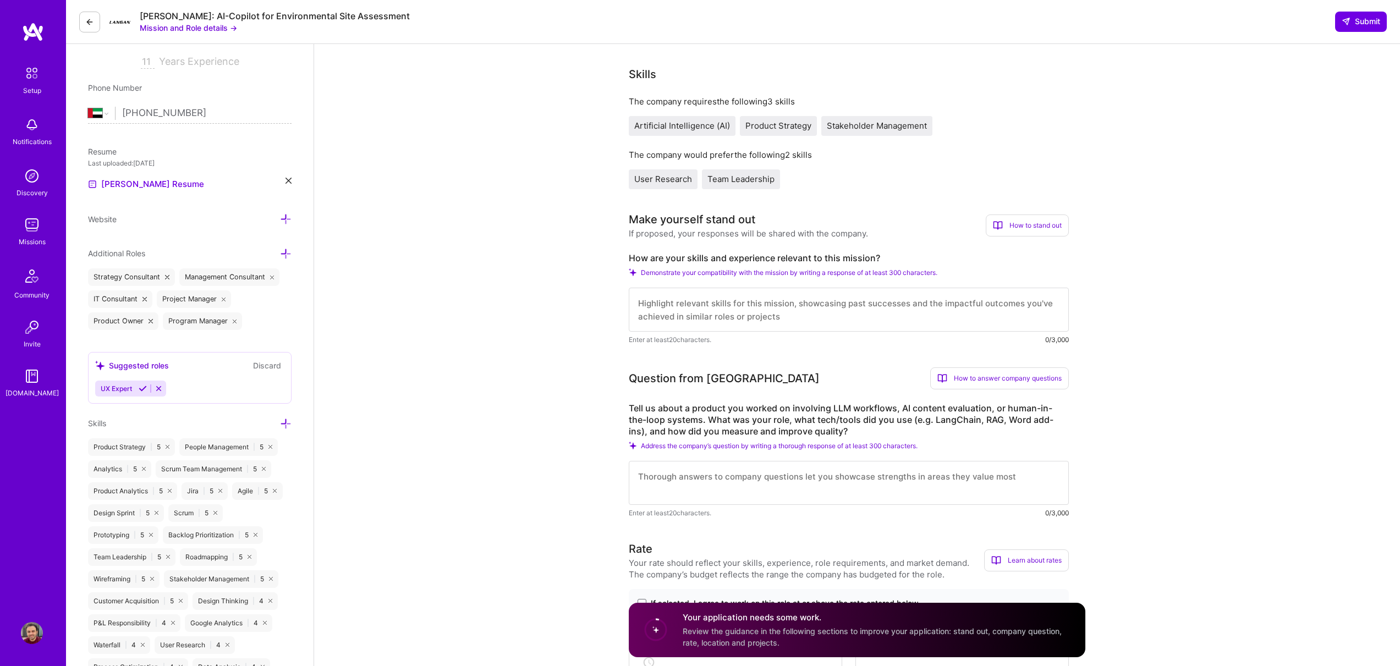
scroll to position [0, 0]
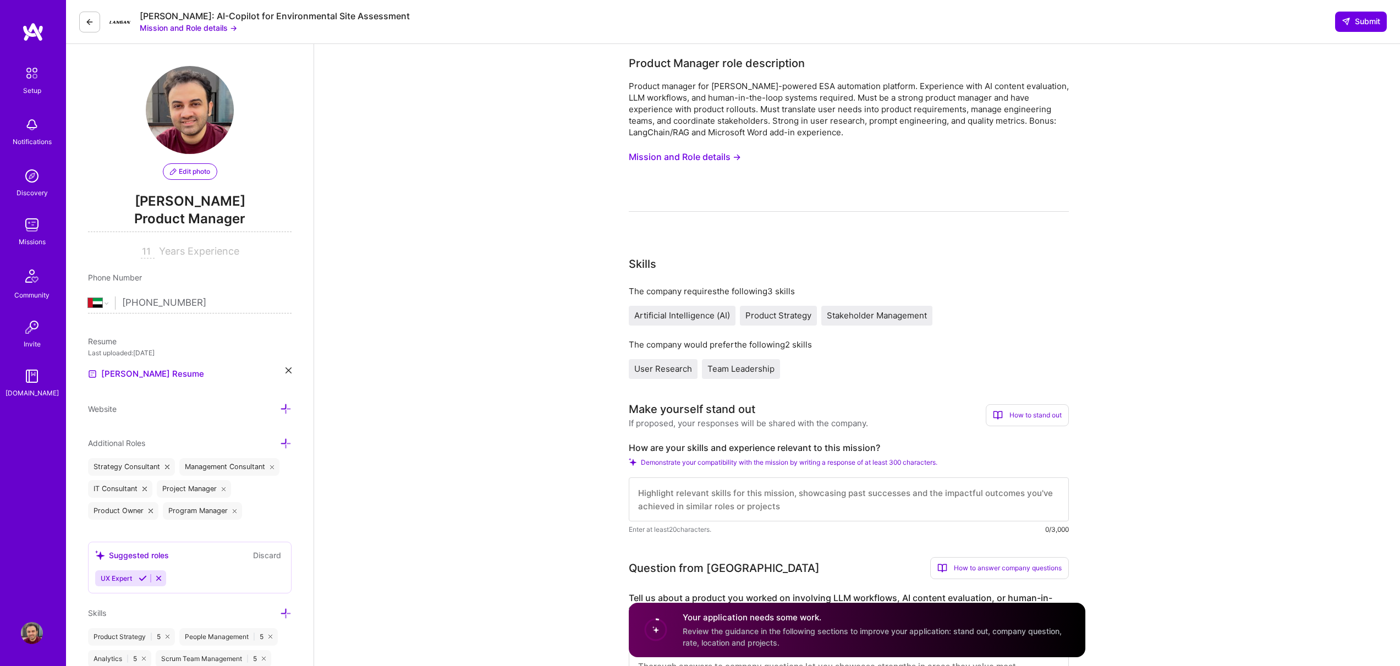
click at [89, 14] on button at bounding box center [89, 22] width 21 height 21
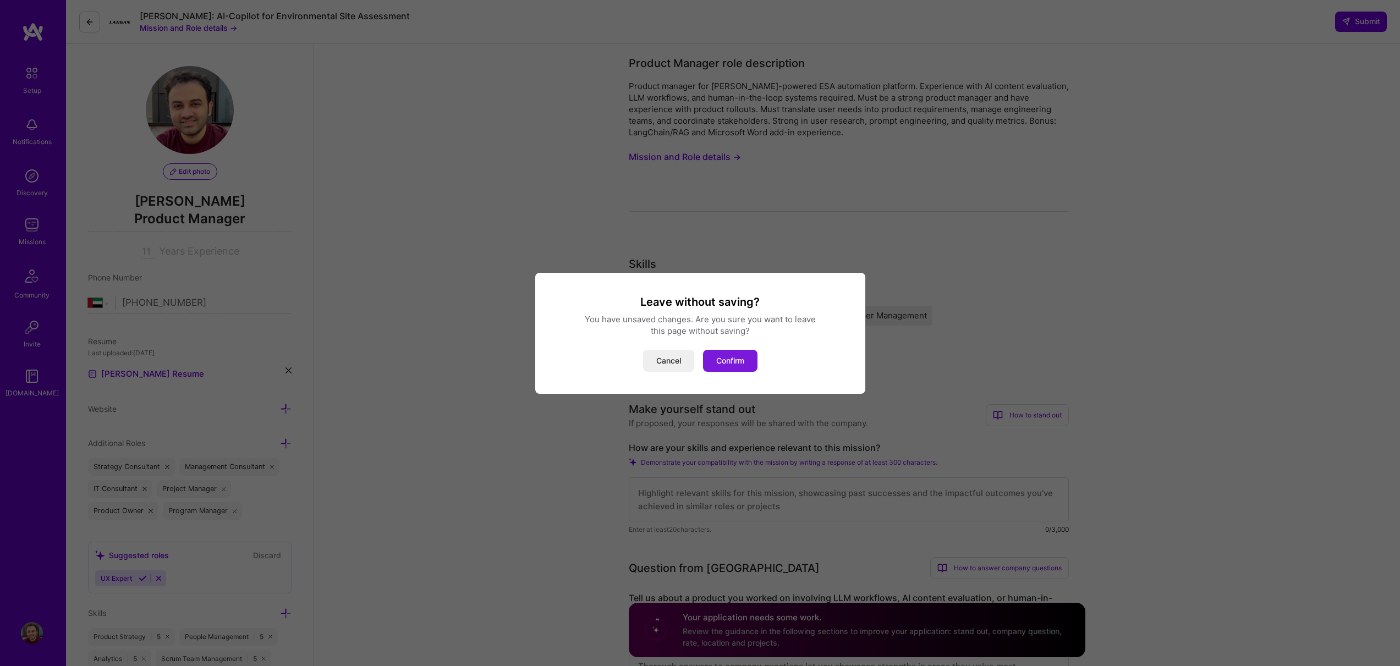
click at [731, 359] on button "Confirm" at bounding box center [730, 361] width 54 height 22
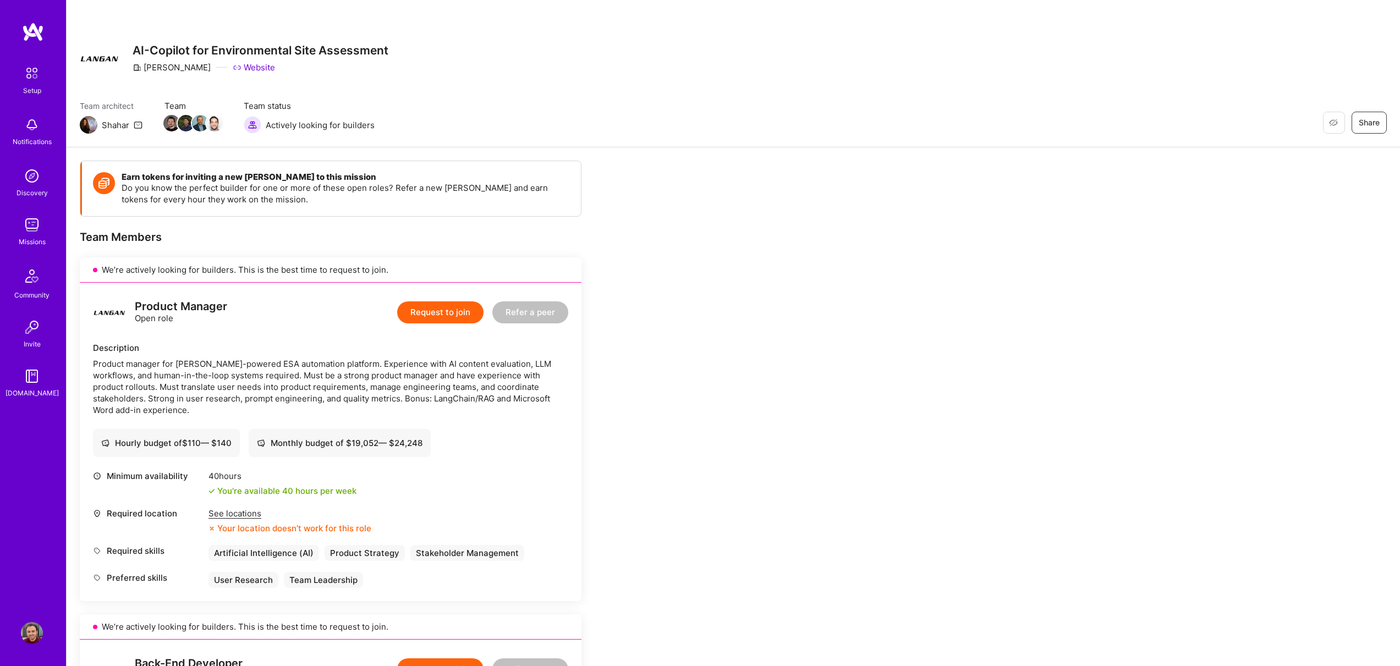
click at [347, 287] on div "Product Manager Open role Request to join Refer a peer Description Product mana…" at bounding box center [331, 442] width 502 height 318
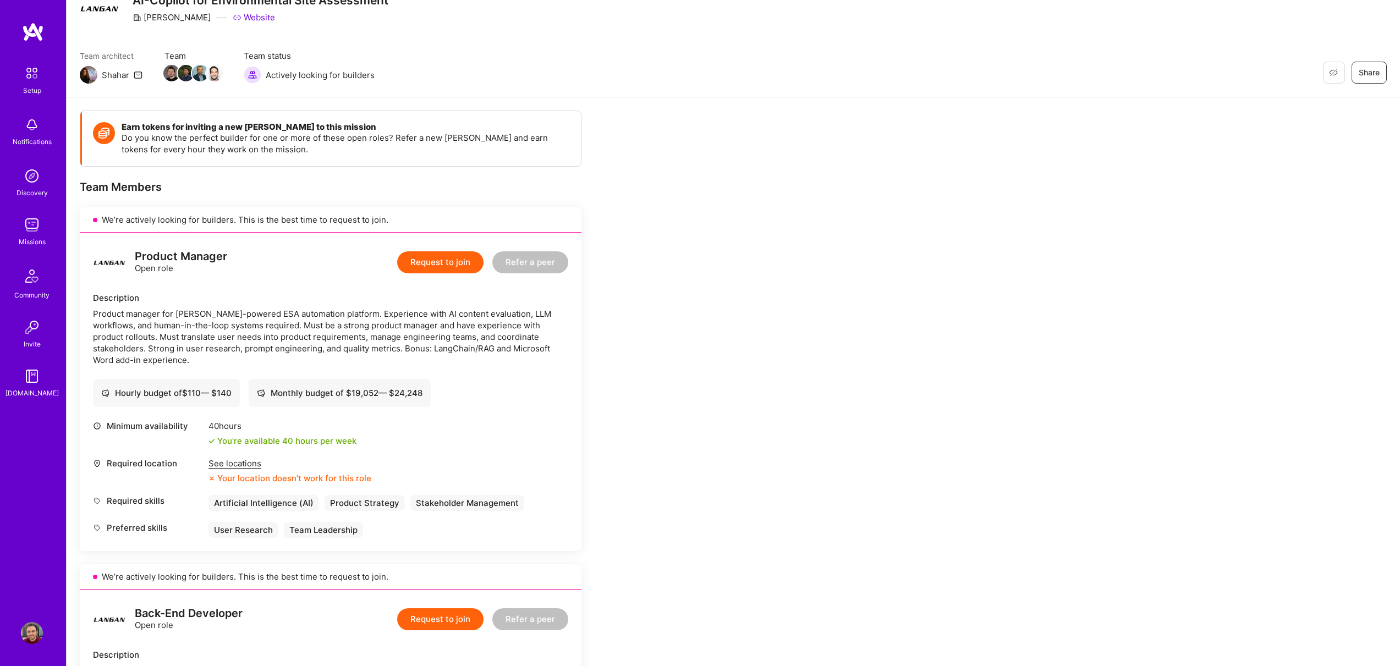
scroll to position [119, 0]
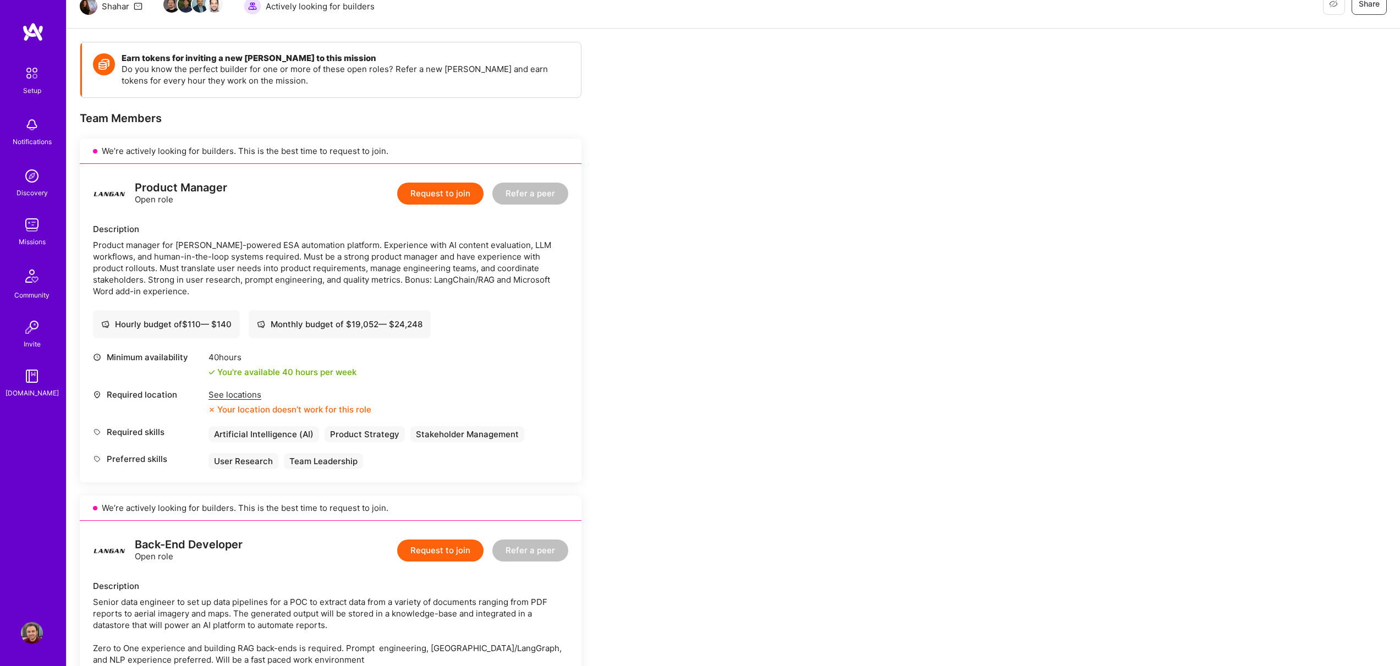
click at [246, 399] on div "See locations" at bounding box center [289, 395] width 163 height 12
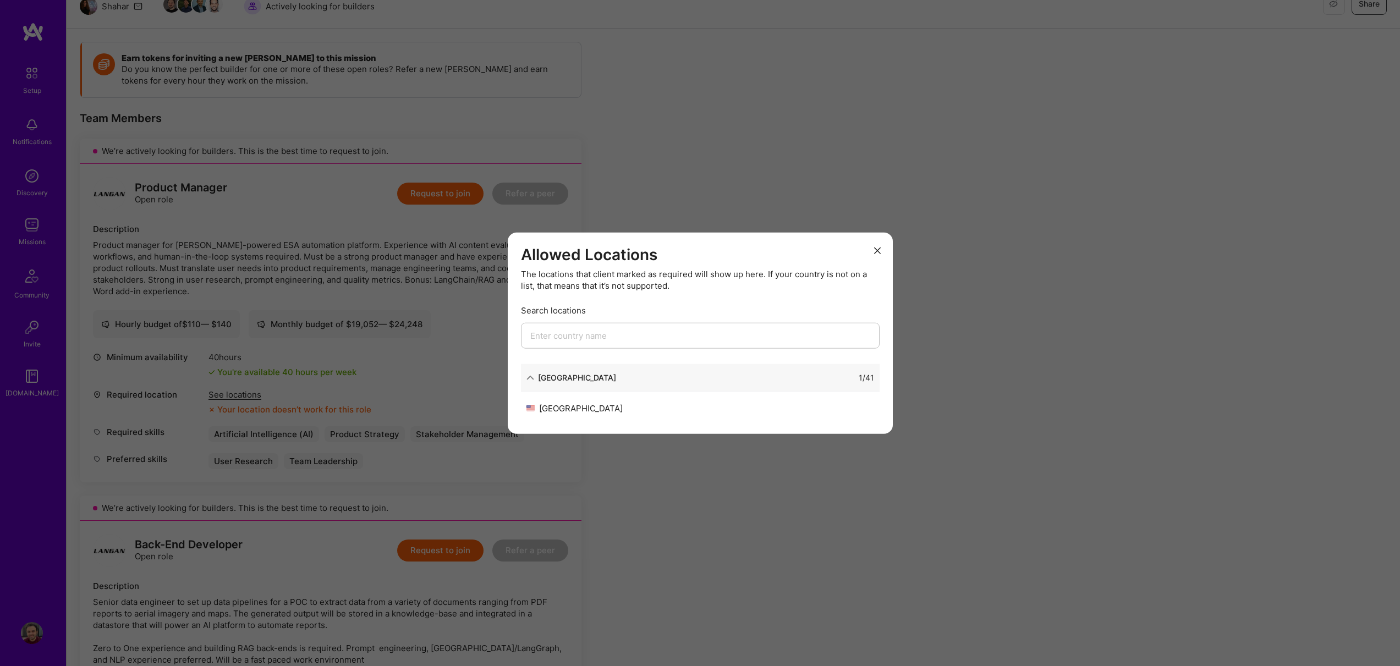
click at [449, 357] on div "Allowed Locations The locations that client marked as required will show up her…" at bounding box center [700, 333] width 1400 height 666
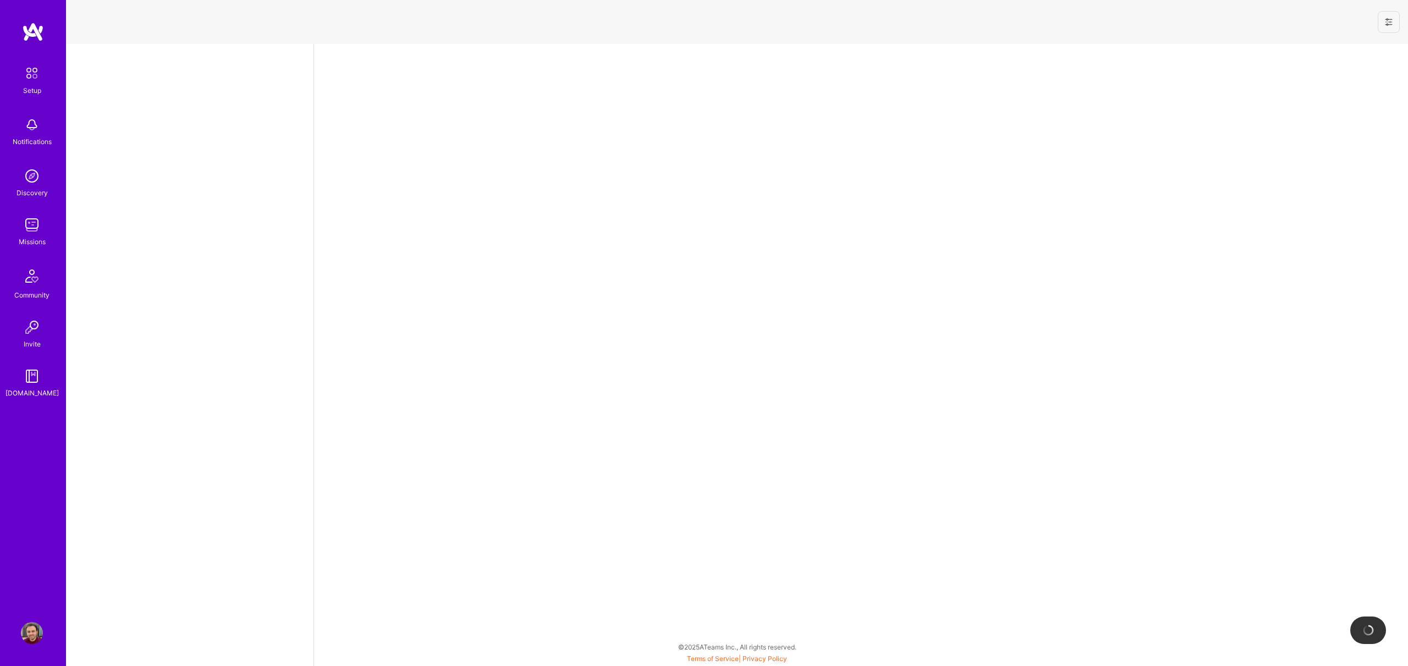
select select "AE"
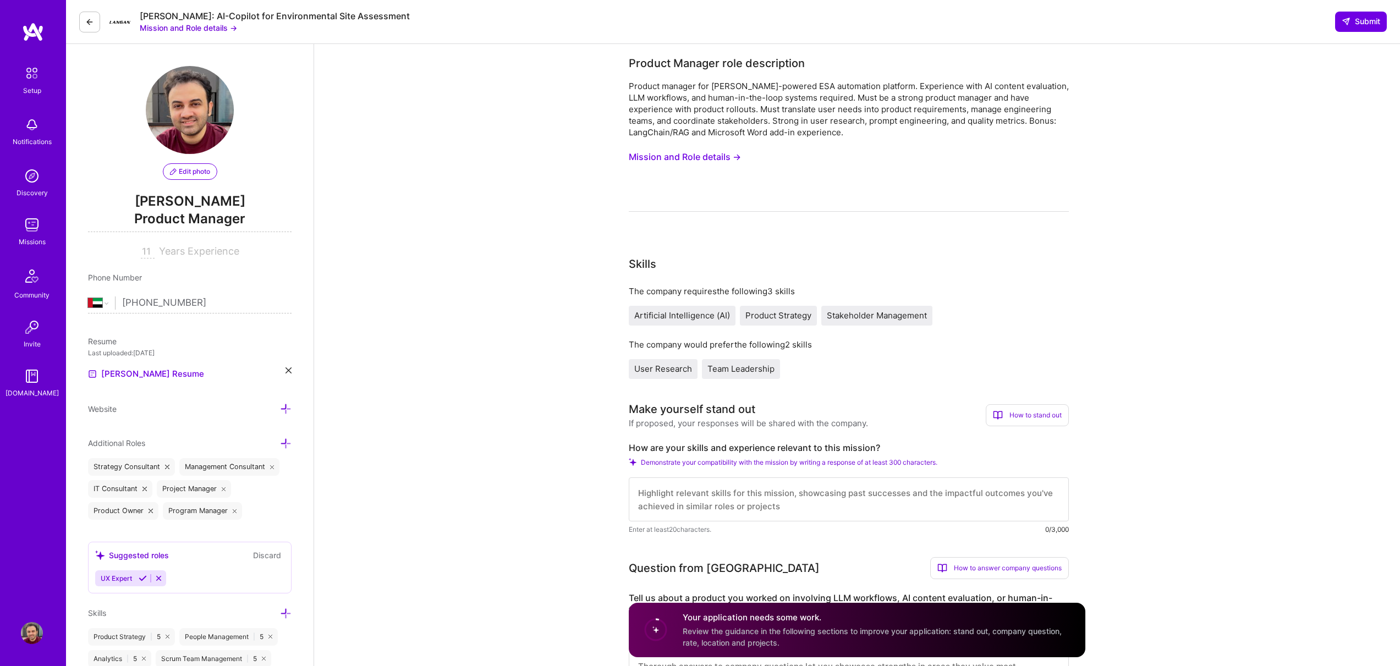
click at [91, 24] on icon at bounding box center [89, 22] width 9 height 9
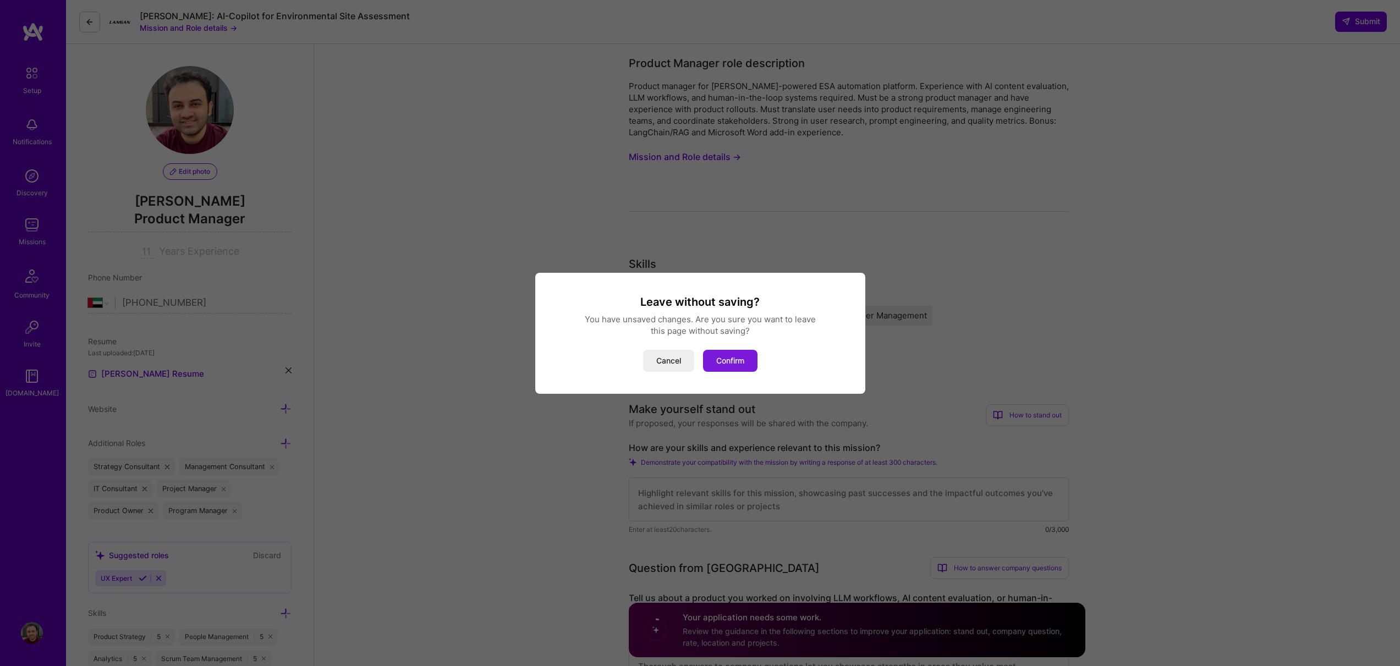
click at [717, 360] on button "Confirm" at bounding box center [730, 361] width 54 height 22
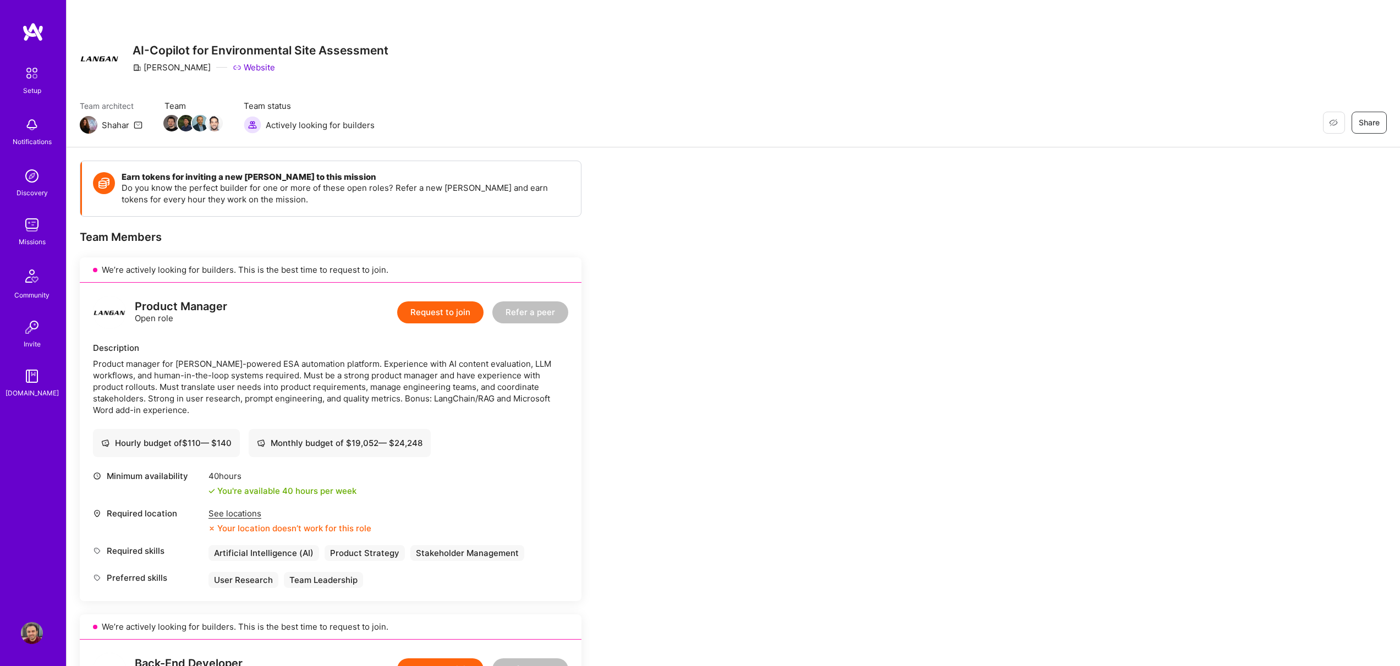
click at [25, 635] on img at bounding box center [32, 633] width 22 height 22
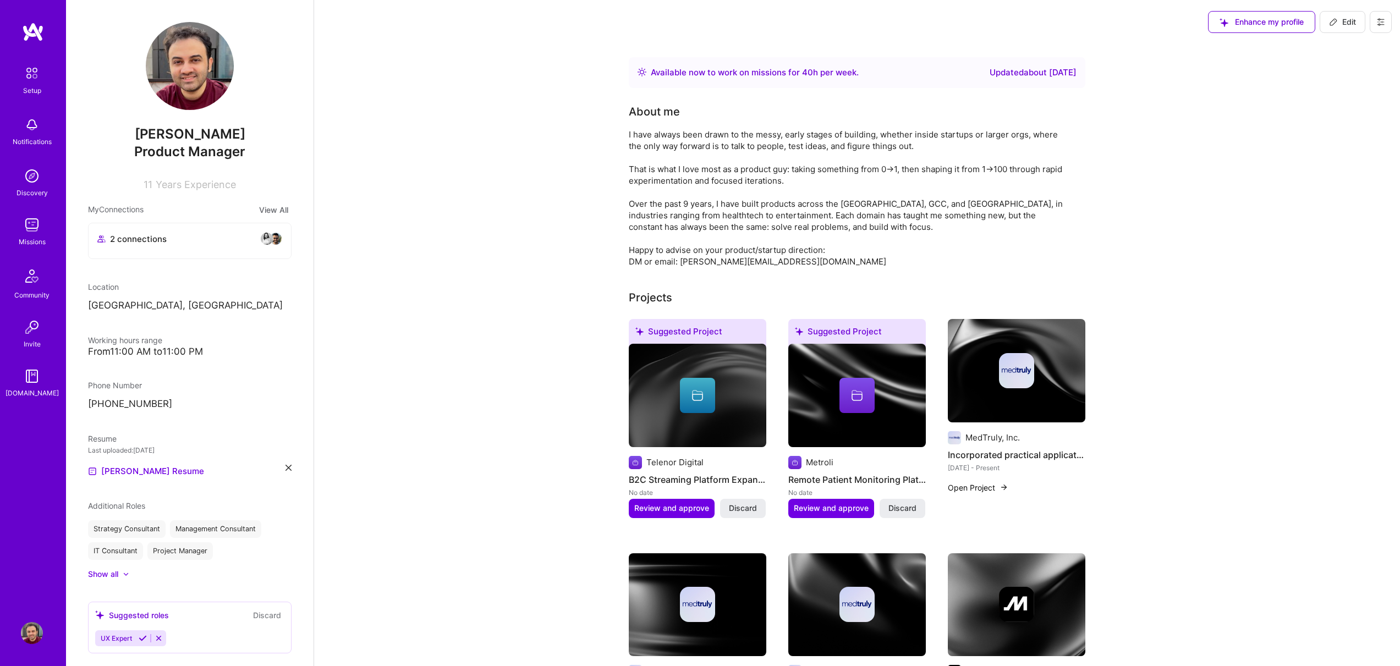
click at [30, 75] on img at bounding box center [31, 73] width 23 height 23
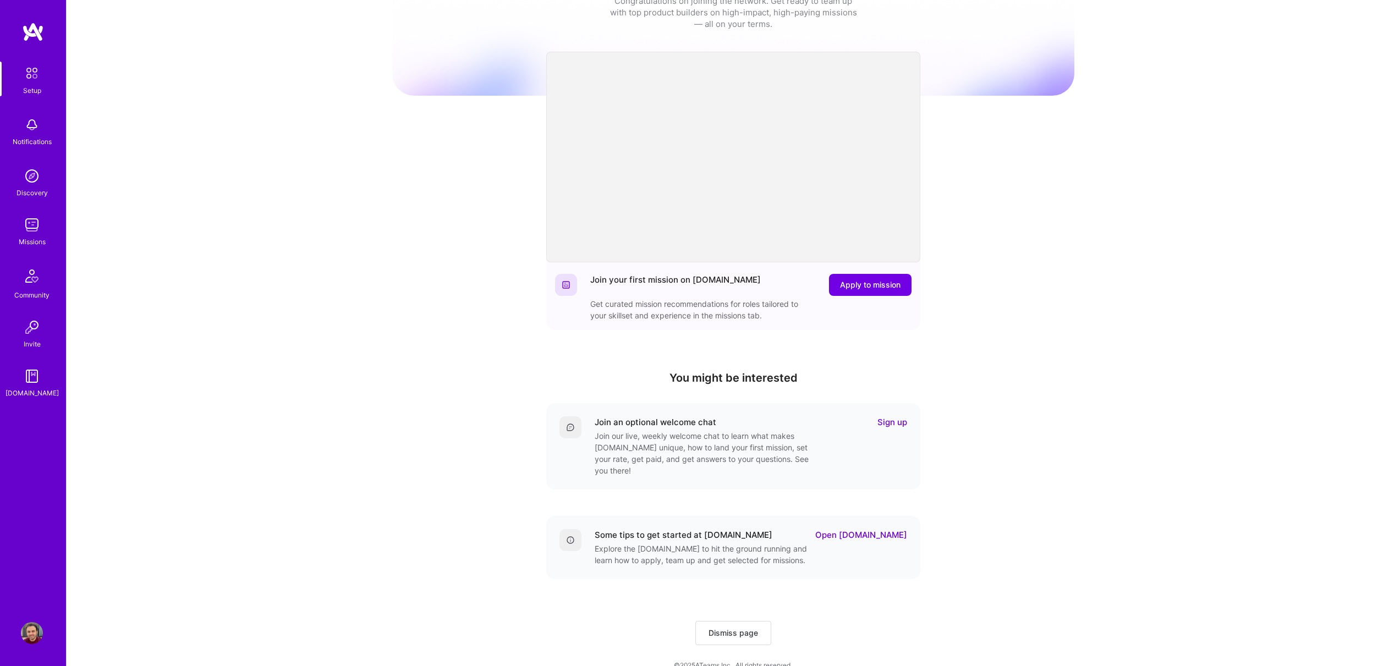
scroll to position [46, 0]
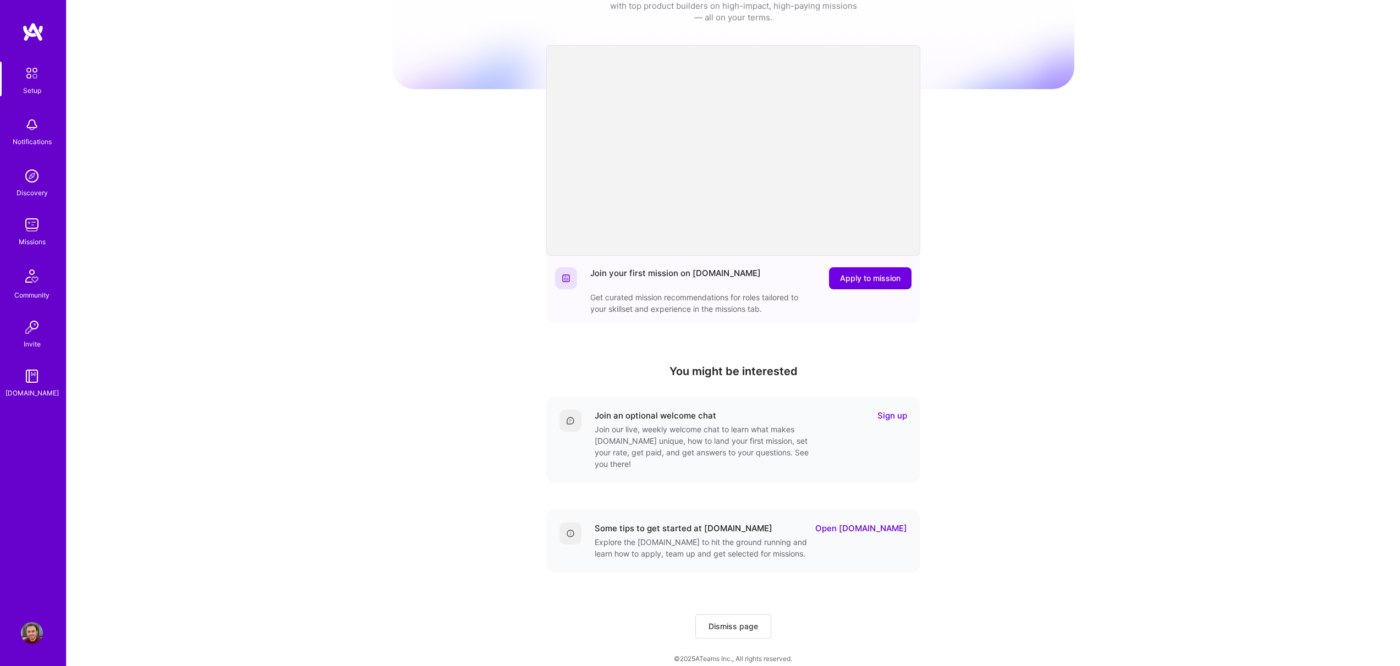
click at [746, 621] on span "Dismiss page" at bounding box center [733, 626] width 50 height 11
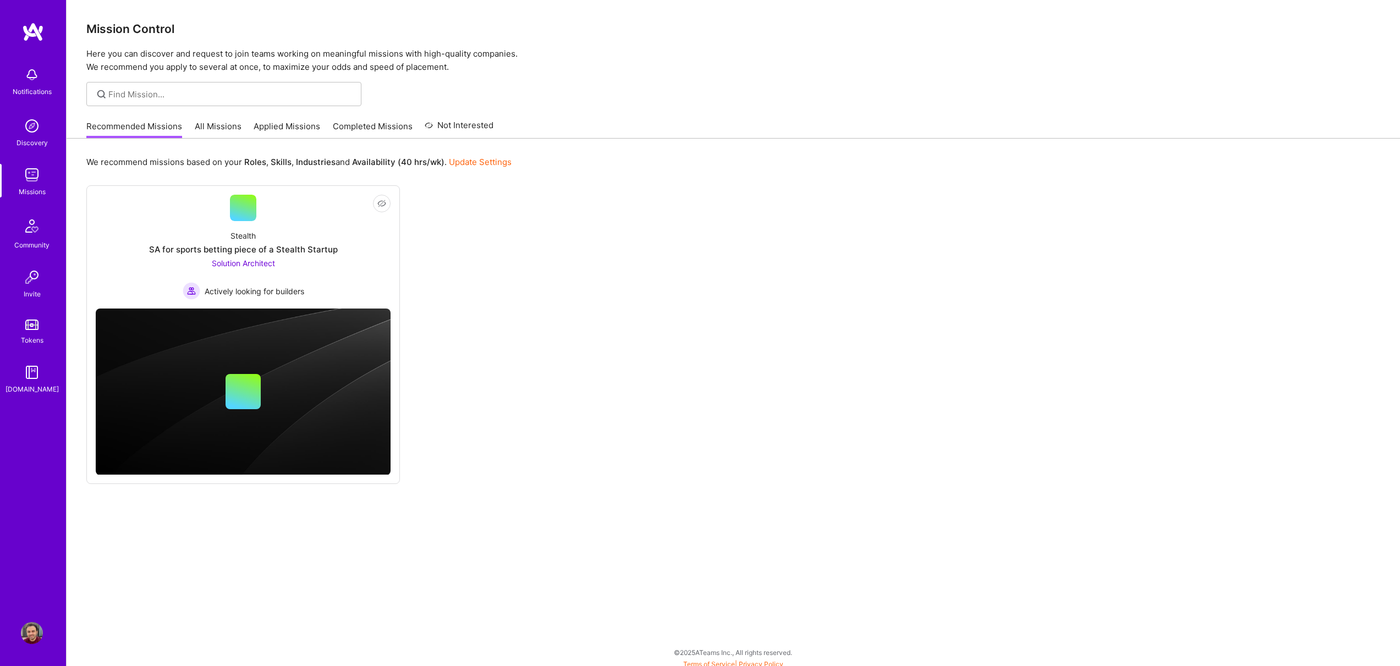
click at [491, 165] on link "Update Settings" at bounding box center [480, 162] width 63 height 10
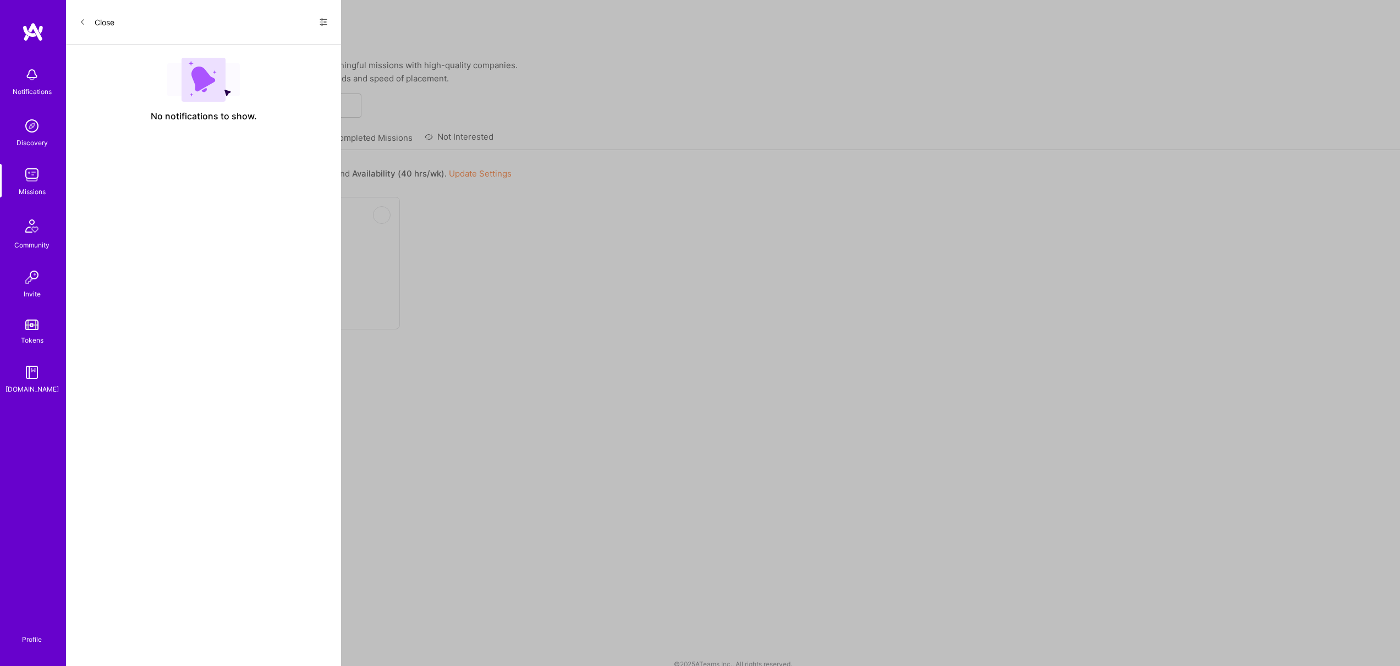
select select "AE"
select select "Right Now"
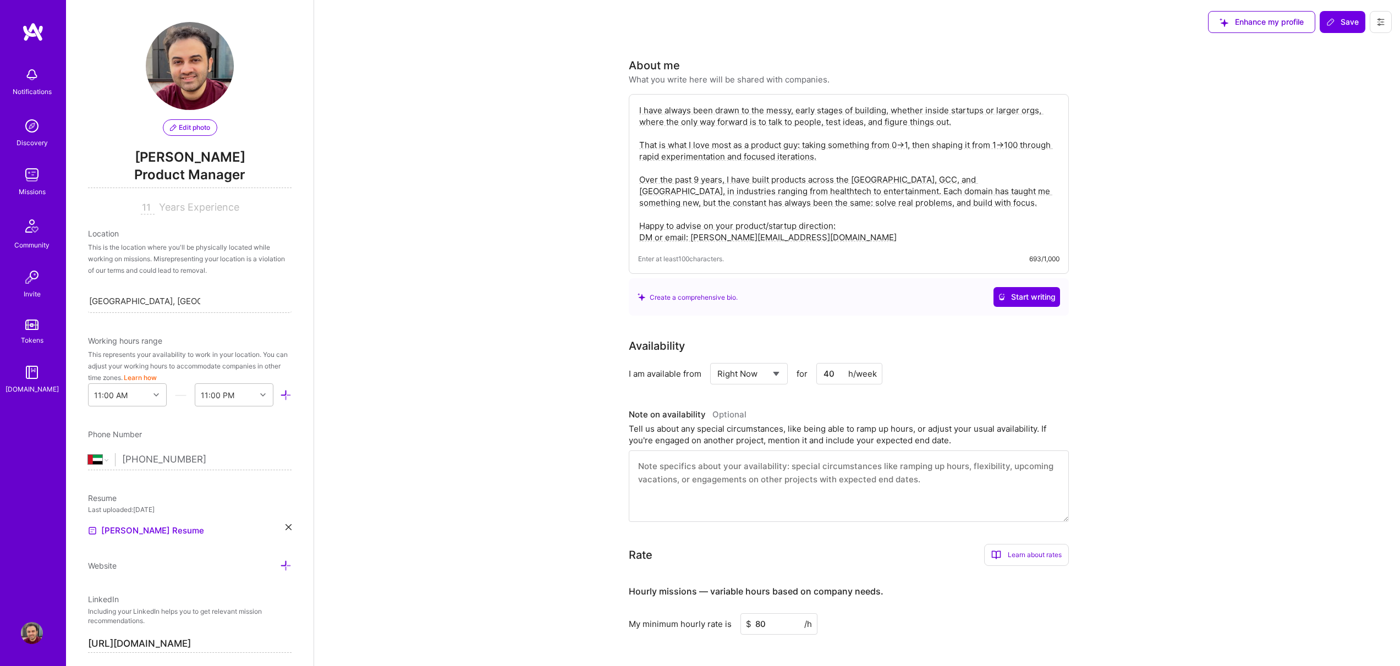
click at [784, 193] on textarea "I have always been drawn to the messy, early stages of building, whether inside…" at bounding box center [848, 173] width 421 height 141
drag, startPoint x: 943, startPoint y: 194, endPoint x: 697, endPoint y: 205, distance: 246.7
click at [697, 205] on textarea "I have always been drawn to the messy, early stages of building, whether inside…" at bounding box center [848, 173] width 421 height 141
type textarea "I have always been drawn to the messy, early stages of building, whether inside…"
click at [1342, 17] on span "Save" at bounding box center [1342, 22] width 32 height 11
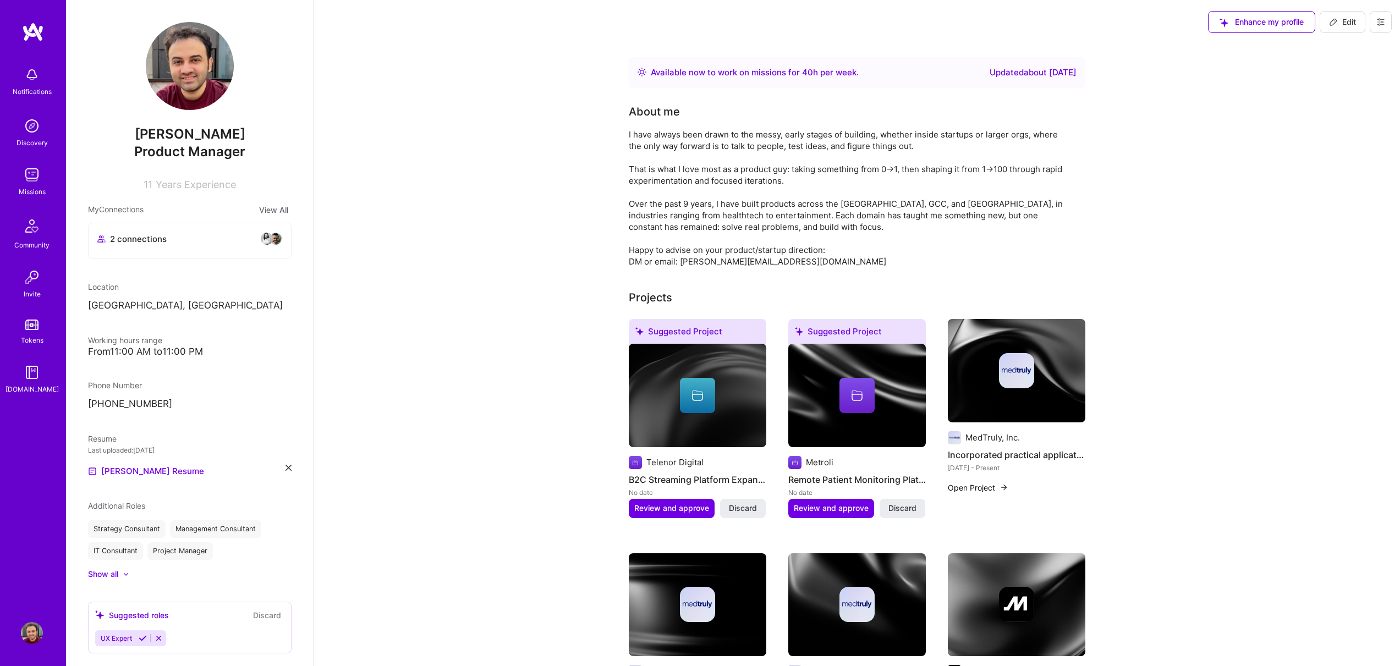
click at [29, 641] on img at bounding box center [32, 633] width 22 height 22
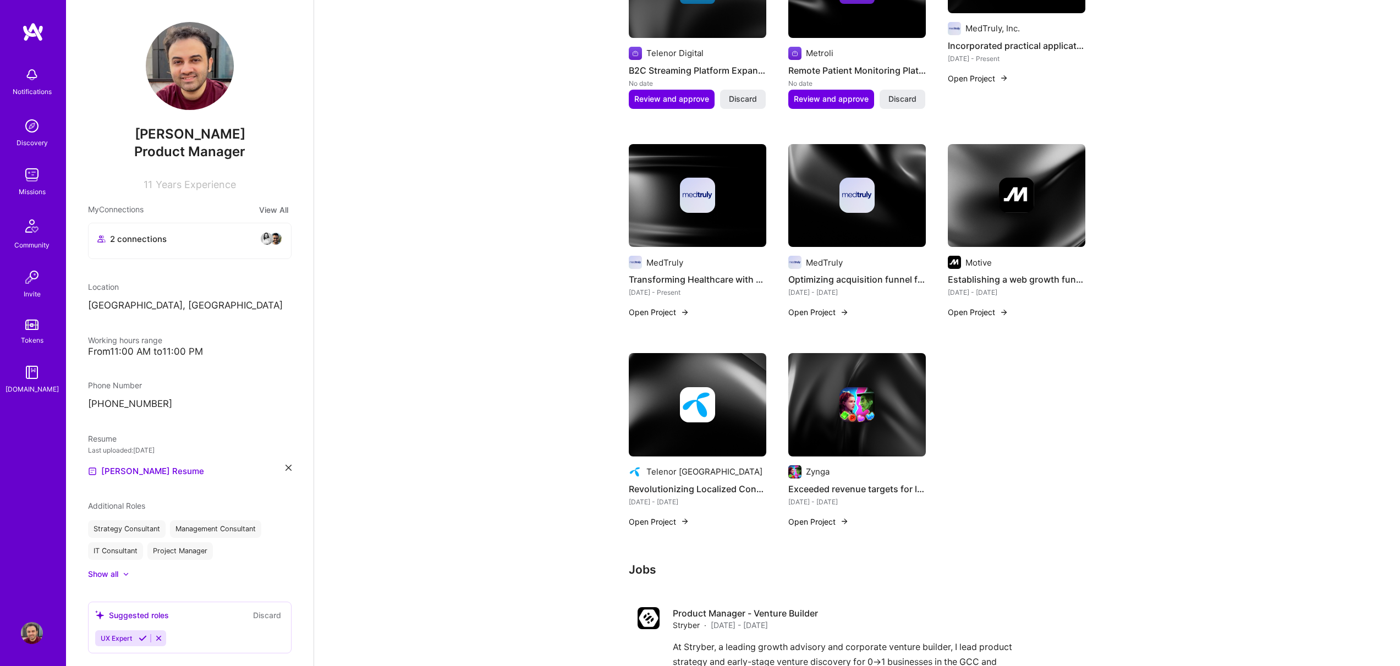
scroll to position [509, 0]
